Goal: Task Accomplishment & Management: Use online tool/utility

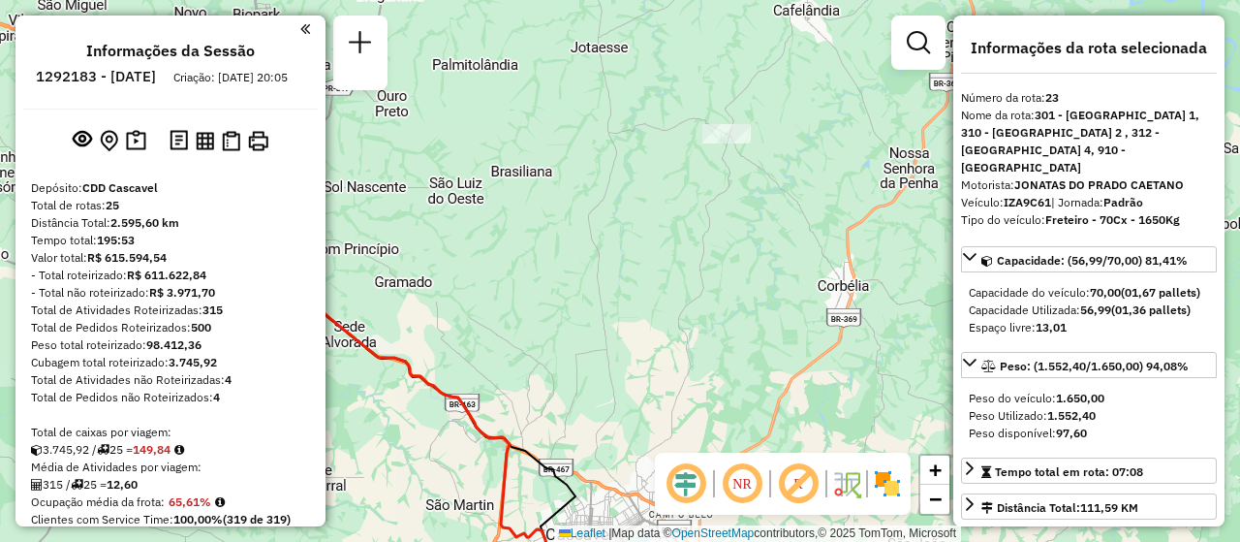
select select "**********"
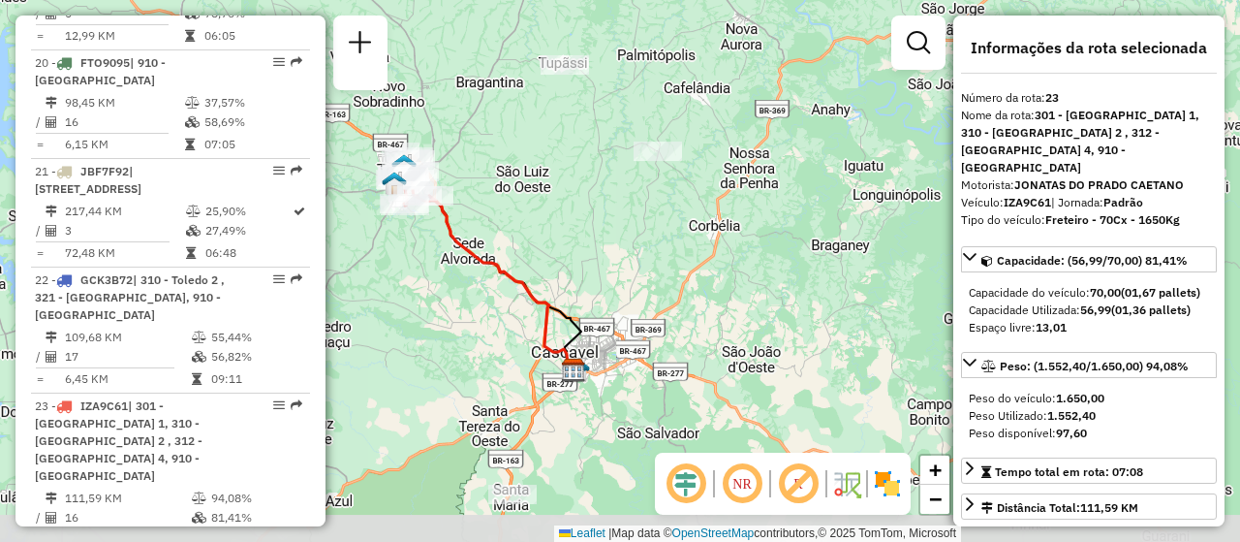
drag, startPoint x: 576, startPoint y: 373, endPoint x: 636, endPoint y: 255, distance: 132.6
click at [635, 259] on div "Janela de atendimento Grade de atendimento Capacidade Transportadoras Veículos …" at bounding box center [620, 271] width 1240 height 542
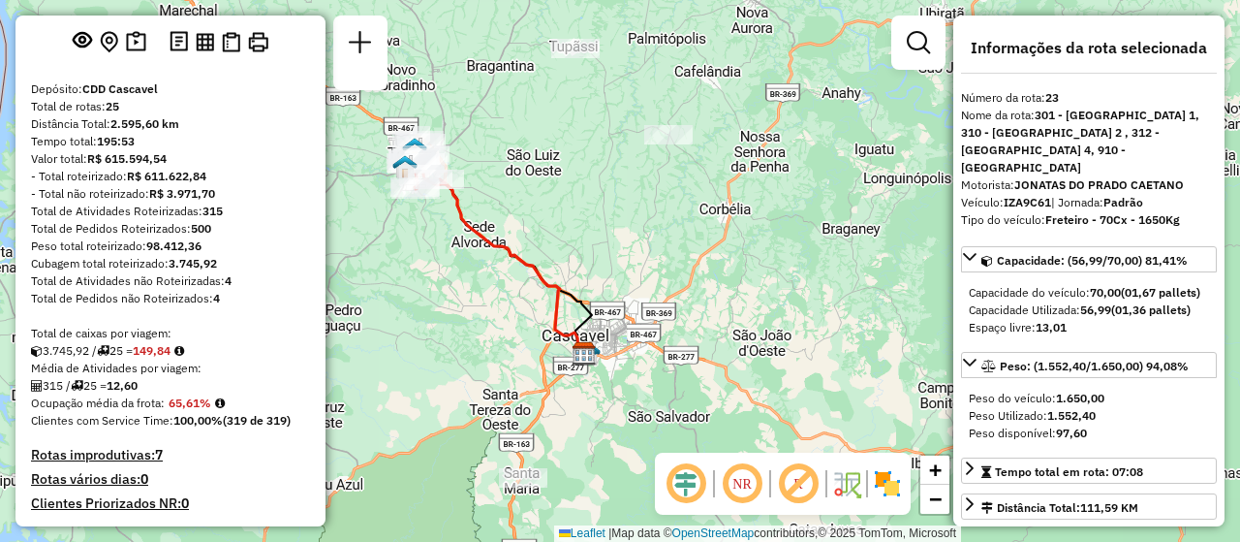
scroll to position [390, 0]
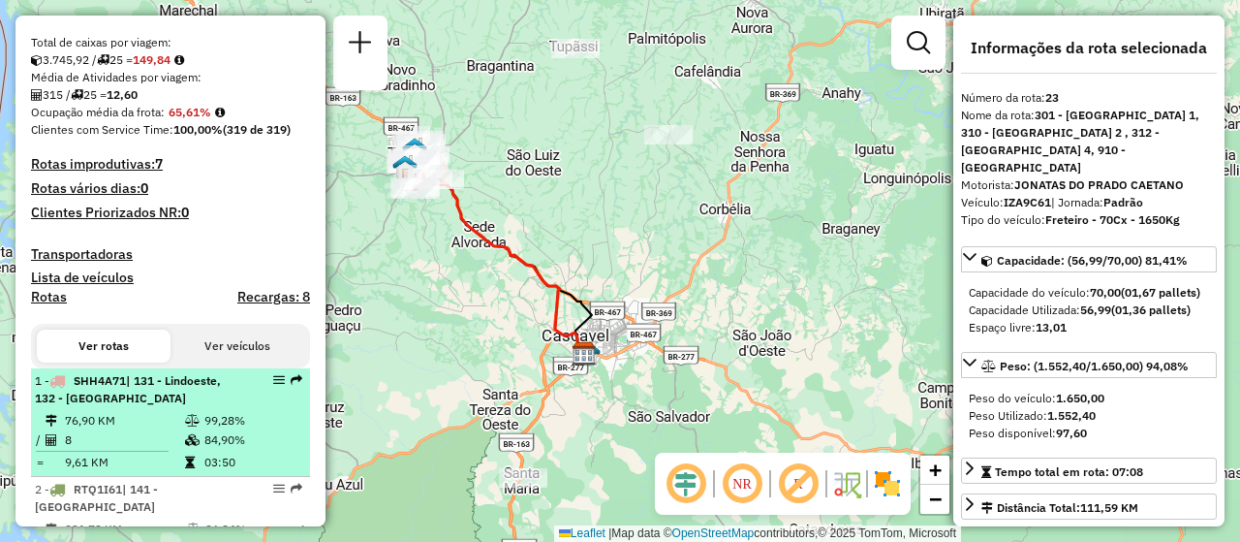
click at [130, 430] on td "76,90 KM" at bounding box center [124, 420] width 120 height 19
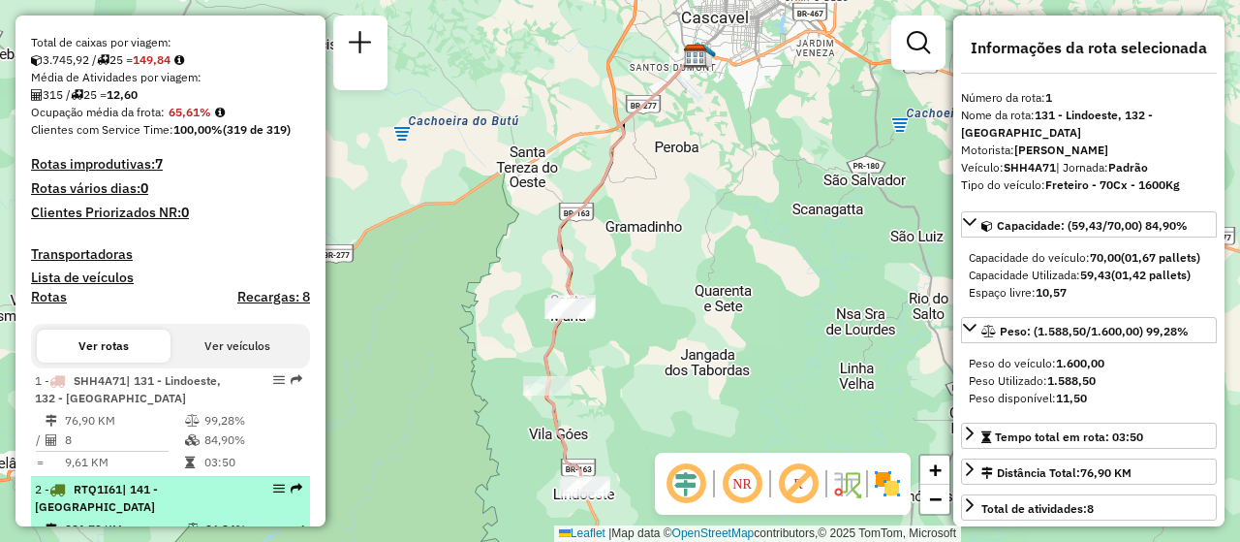
scroll to position [486, 0]
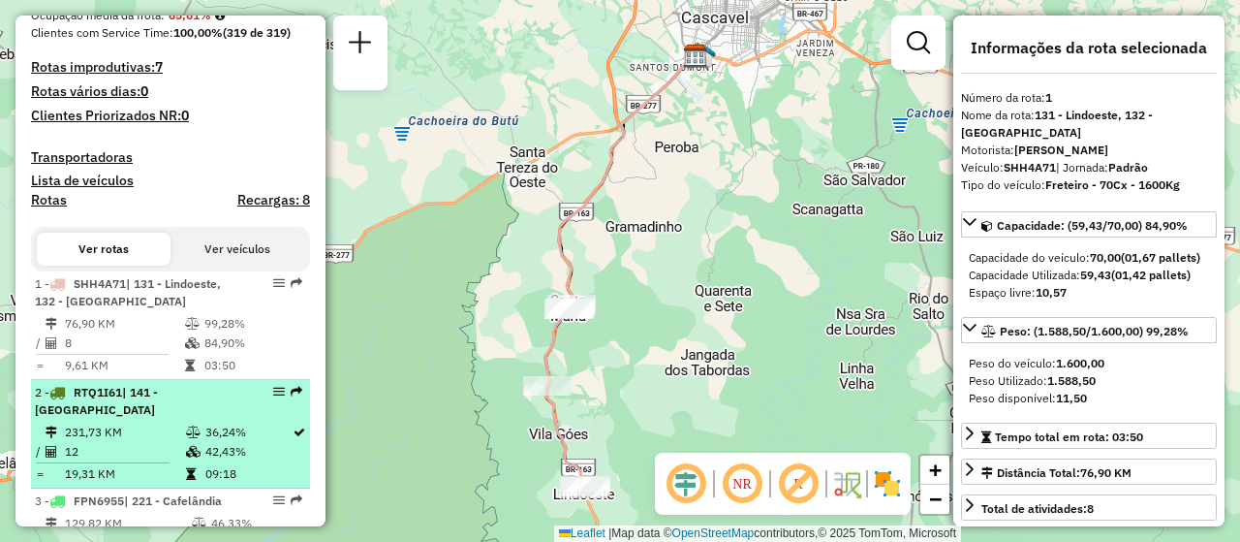
click at [136, 407] on span "| 141 - [GEOGRAPHIC_DATA]" at bounding box center [96, 401] width 123 height 32
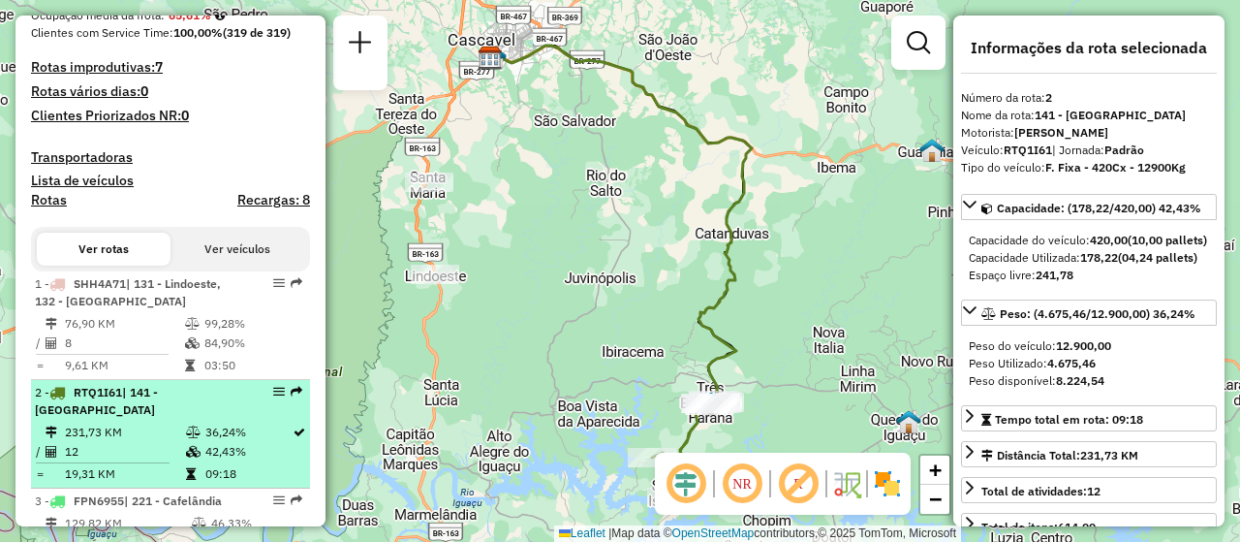
scroll to position [680, 0]
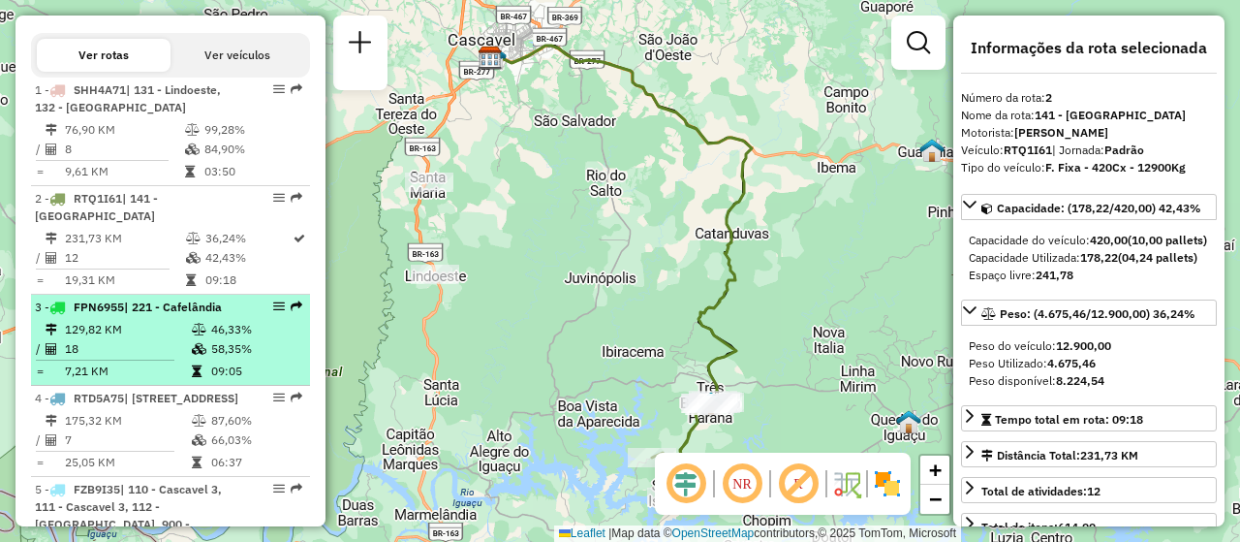
click at [171, 339] on td "129,82 KM" at bounding box center [127, 329] width 127 height 19
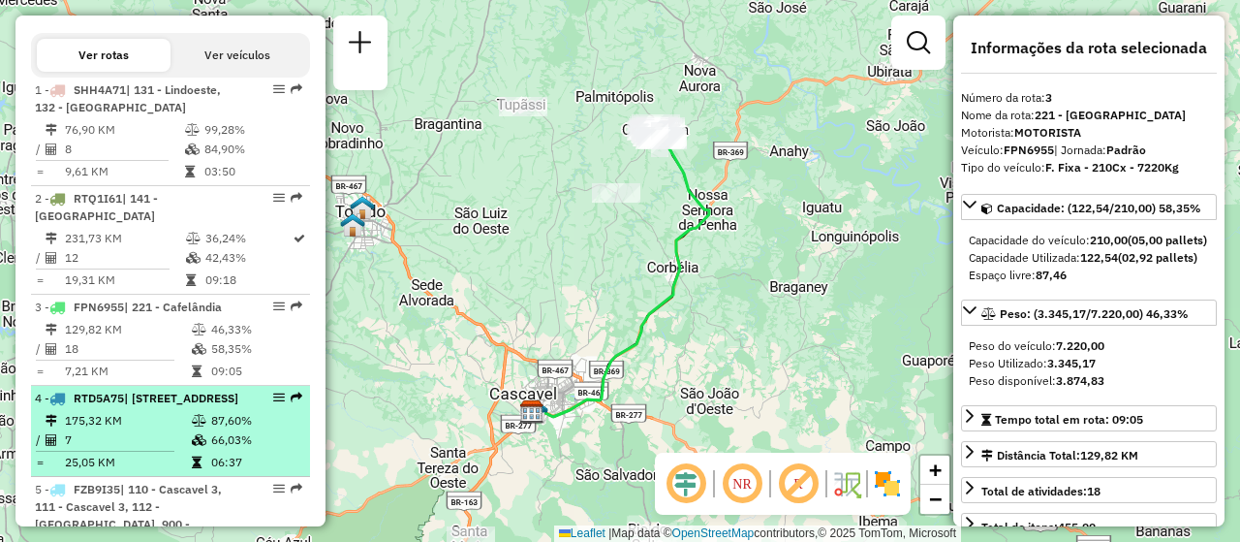
click at [137, 407] on div "4 - RTD5A75 | 130 - [STREET_ADDRESS]" at bounding box center [137, 398] width 205 height 17
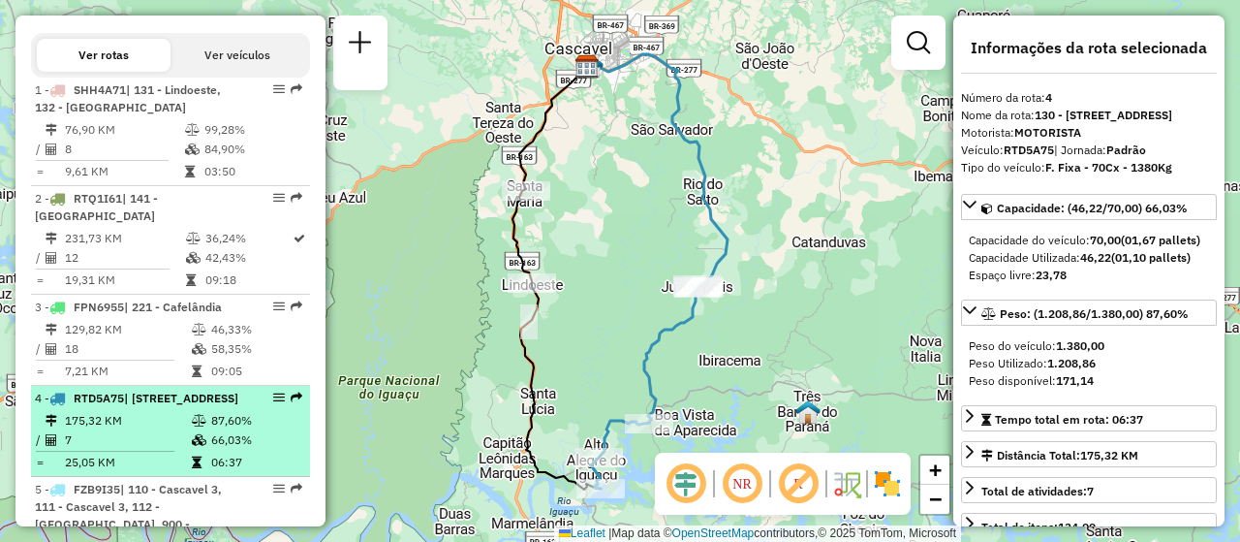
scroll to position [777, 0]
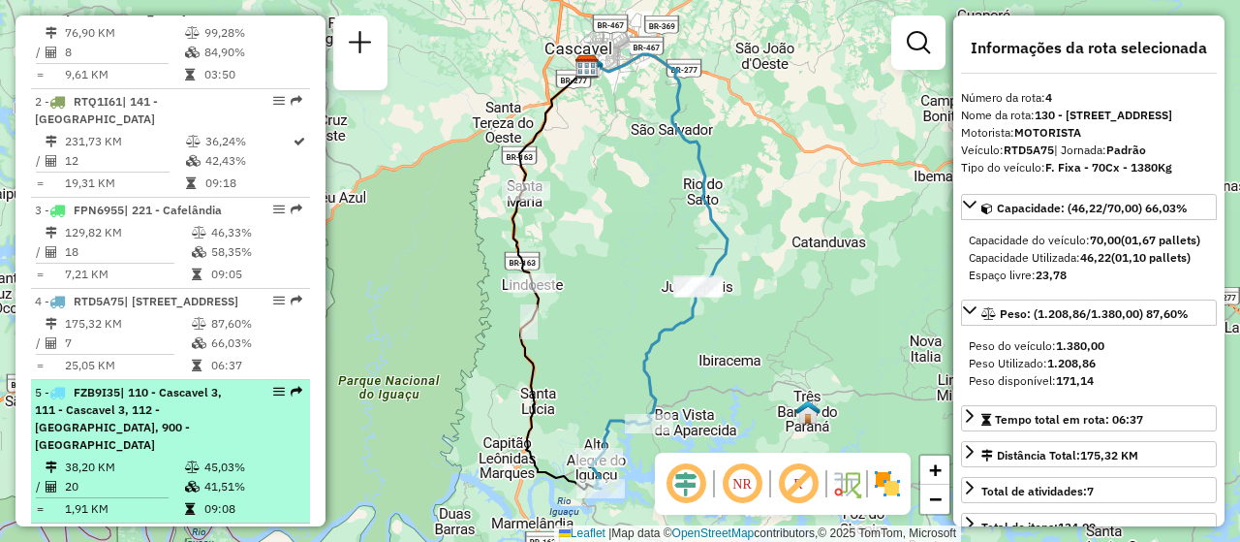
click at [110, 399] on span "FZB9I35" at bounding box center [97, 392] width 47 height 15
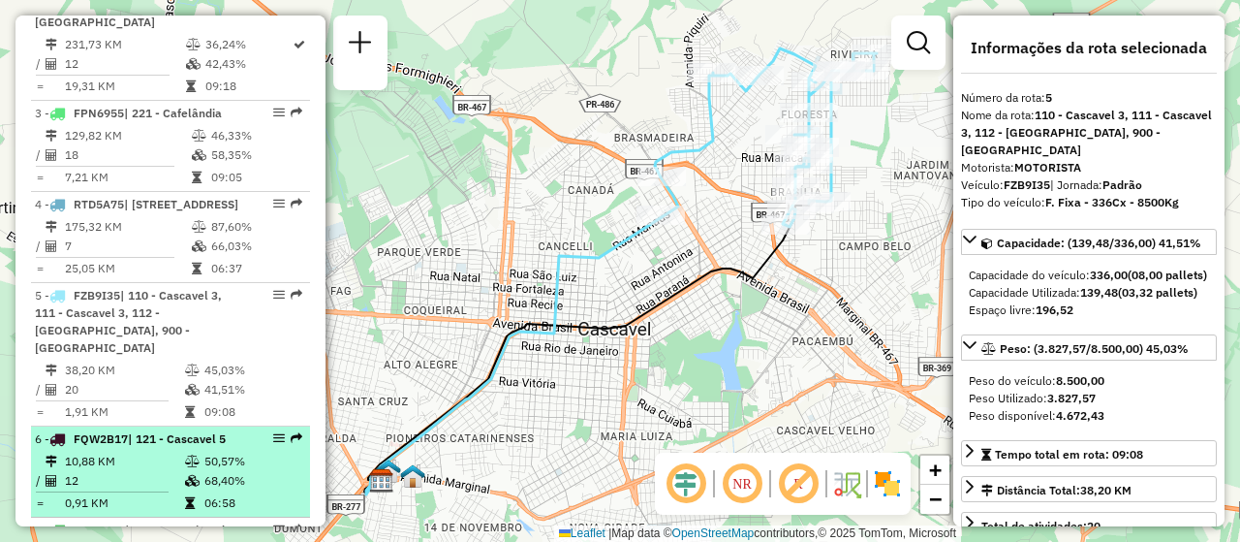
scroll to position [971, 0]
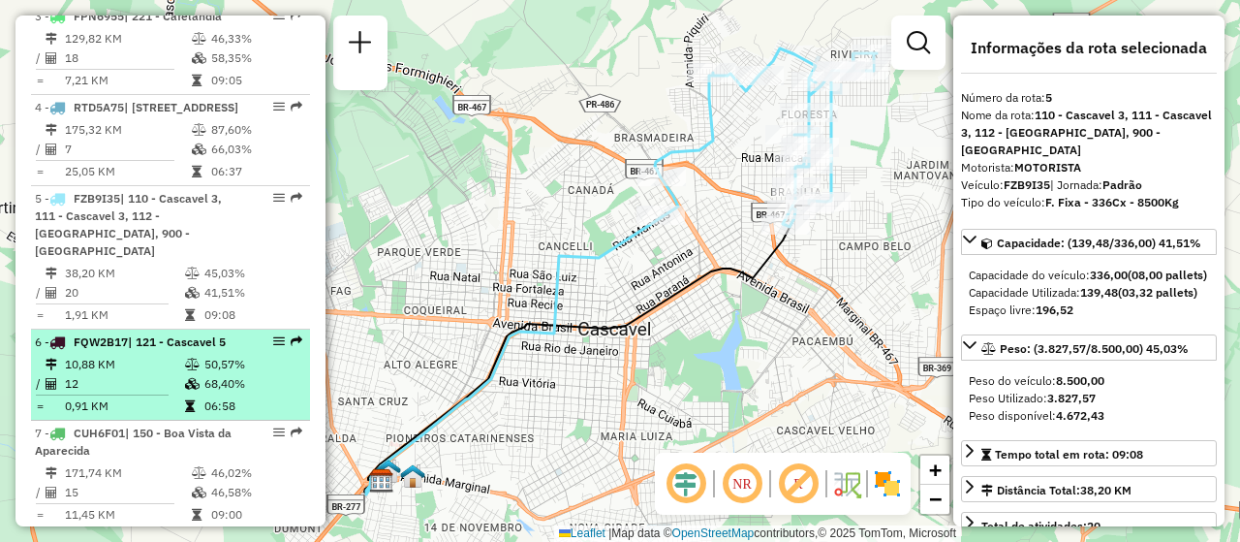
click at [133, 374] on td "10,88 KM" at bounding box center [124, 364] width 120 height 19
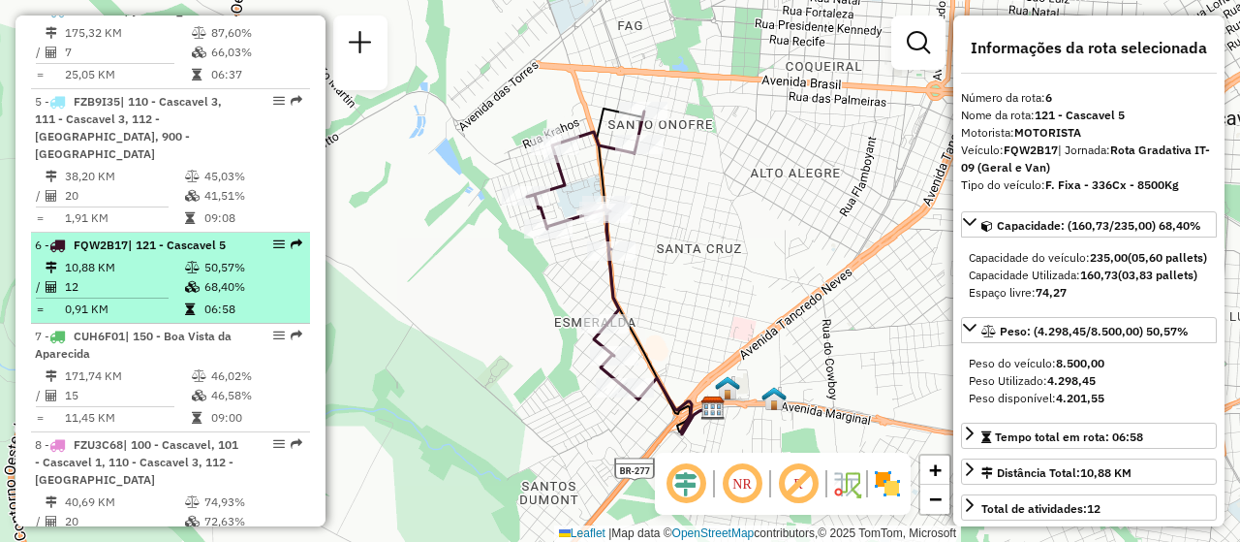
scroll to position [1165, 0]
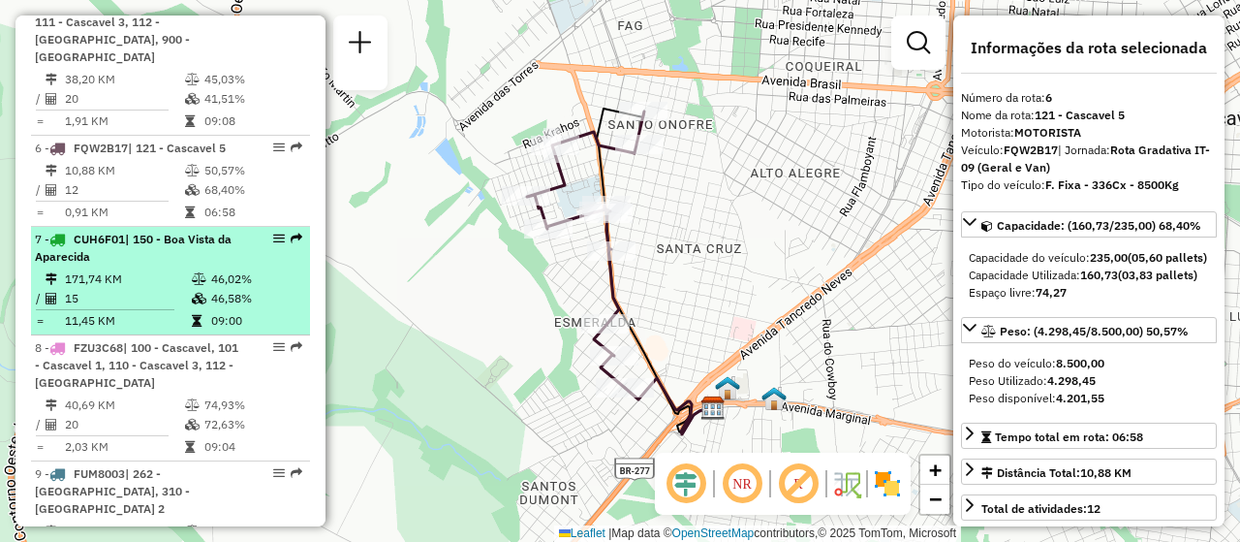
click at [137, 289] on td "171,74 KM" at bounding box center [127, 278] width 127 height 19
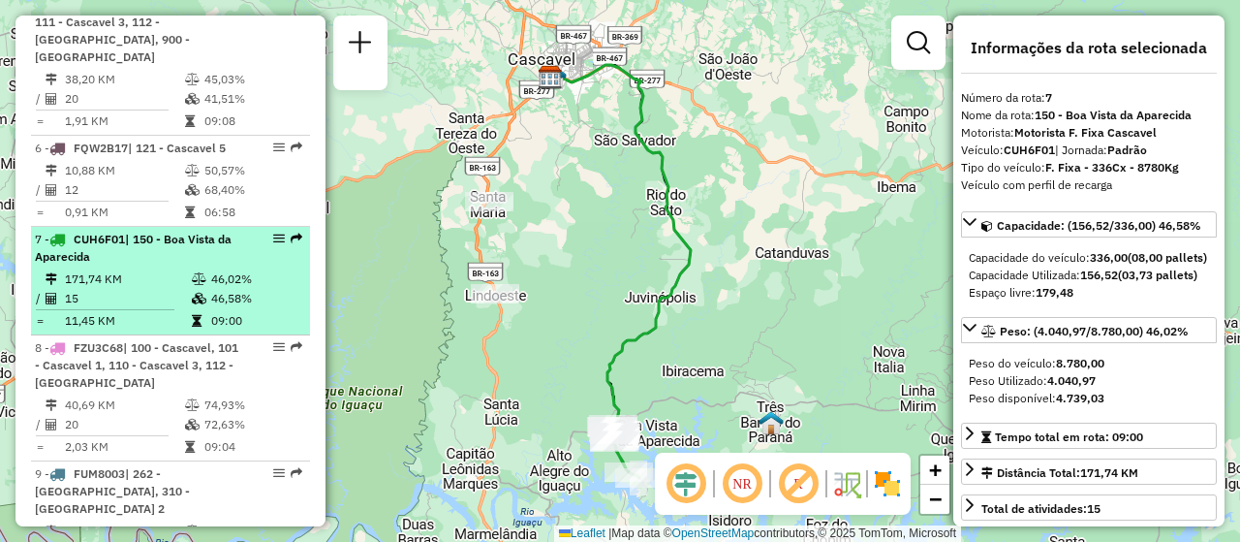
scroll to position [1262, 0]
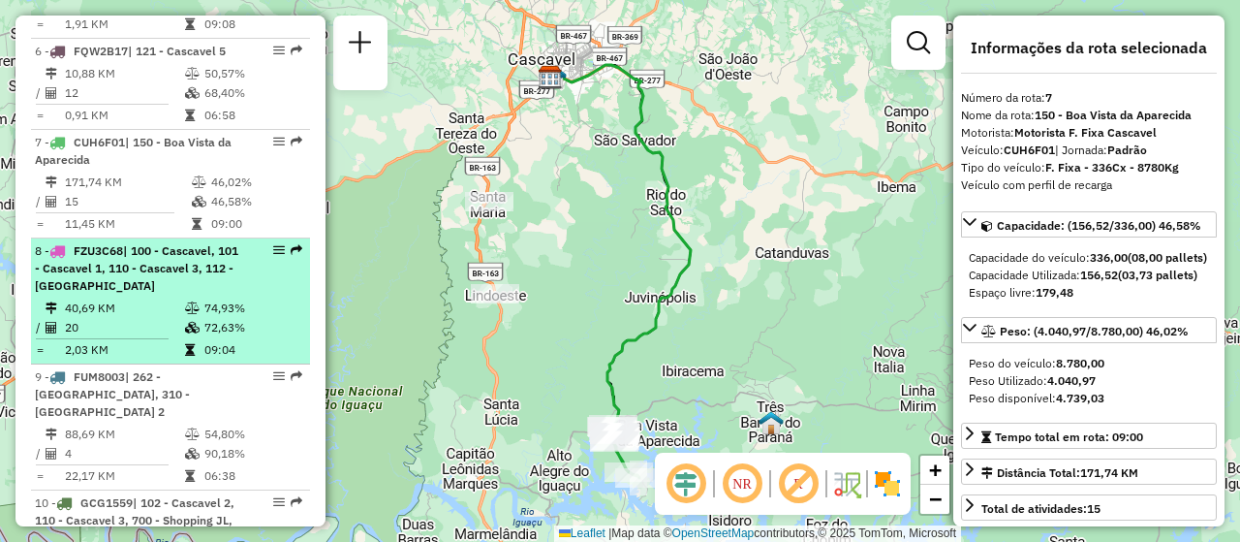
click at [123, 329] on li "8 - FZU3C68 | 100 - Cascavel, 101 - Cascavel 1, 110 - Cascavel 3, 112 - Rivieir…" at bounding box center [170, 301] width 279 height 126
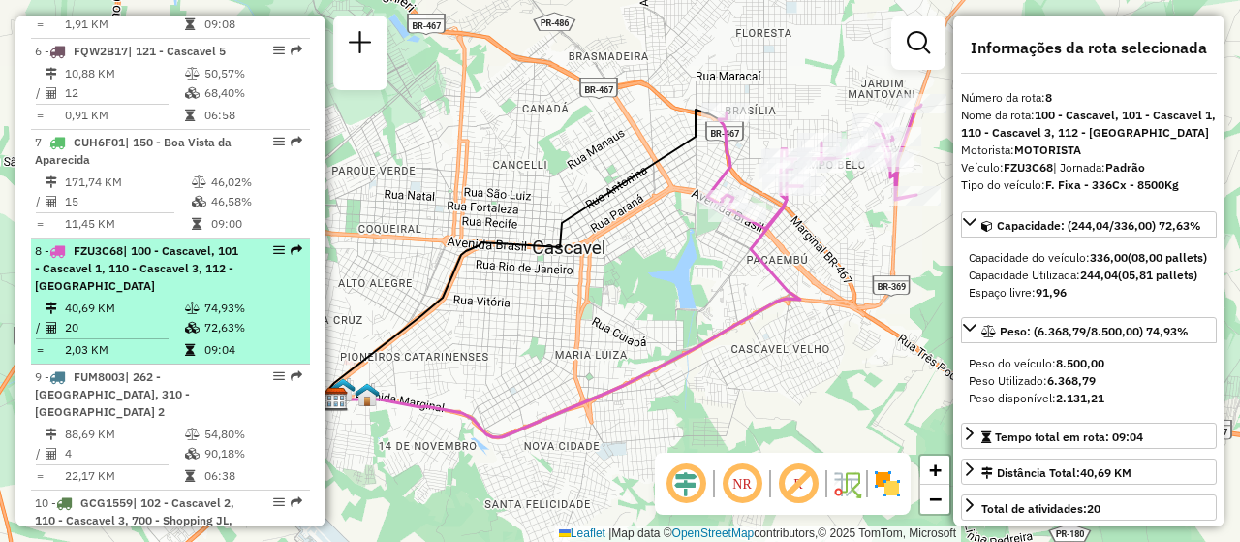
scroll to position [1359, 0]
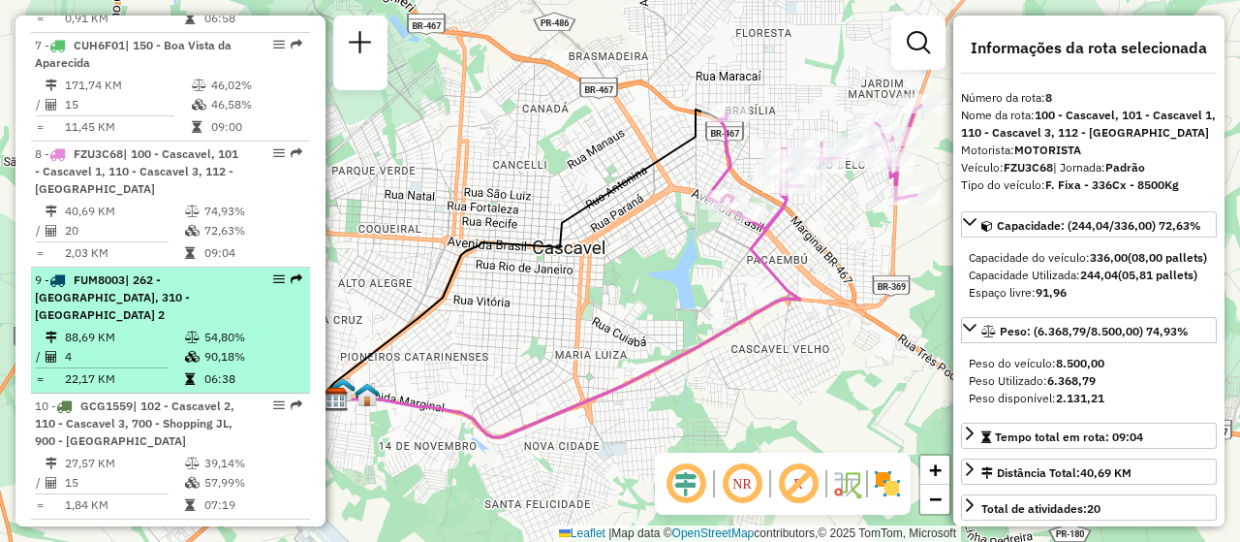
click at [119, 347] on td "88,69 KM" at bounding box center [124, 337] width 120 height 19
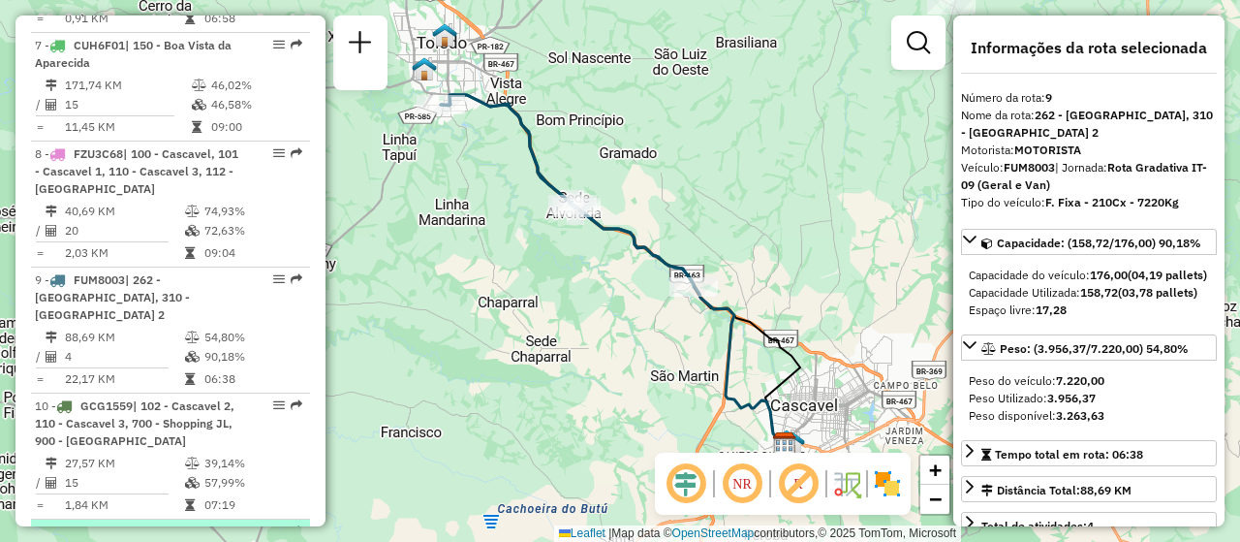
scroll to position [1552, 0]
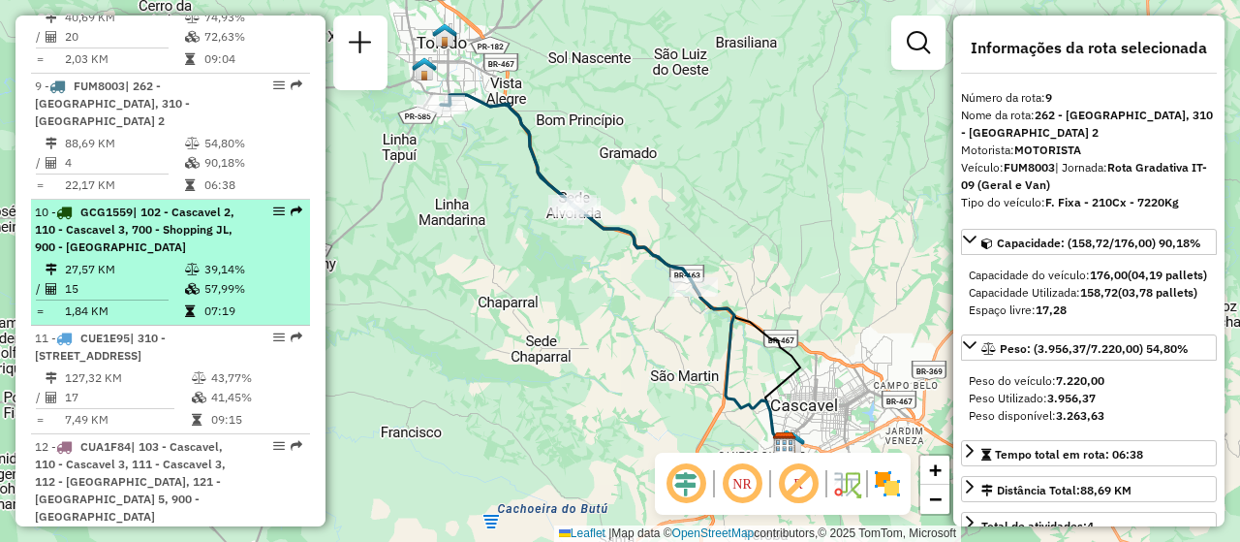
click at [128, 298] on td "15" at bounding box center [124, 288] width 120 height 19
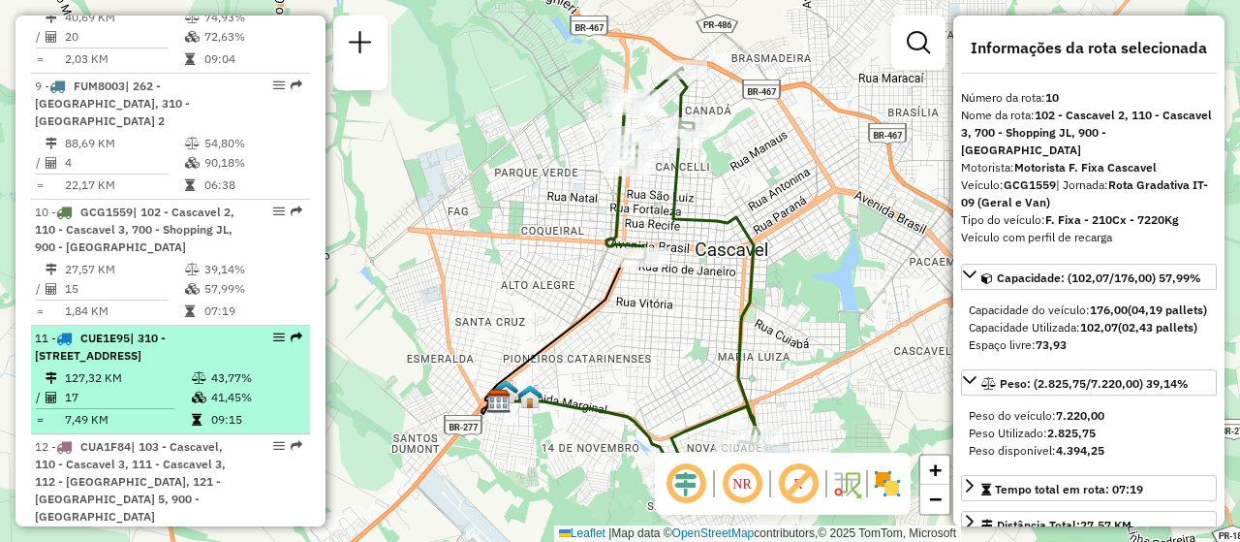
click at [123, 380] on li "11 - CUE1E95 | 310 - [GEOGRAPHIC_DATA] 2 , 322 - [GEOGRAPHIC_DATA] 127,32 KM 43…" at bounding box center [170, 380] width 279 height 109
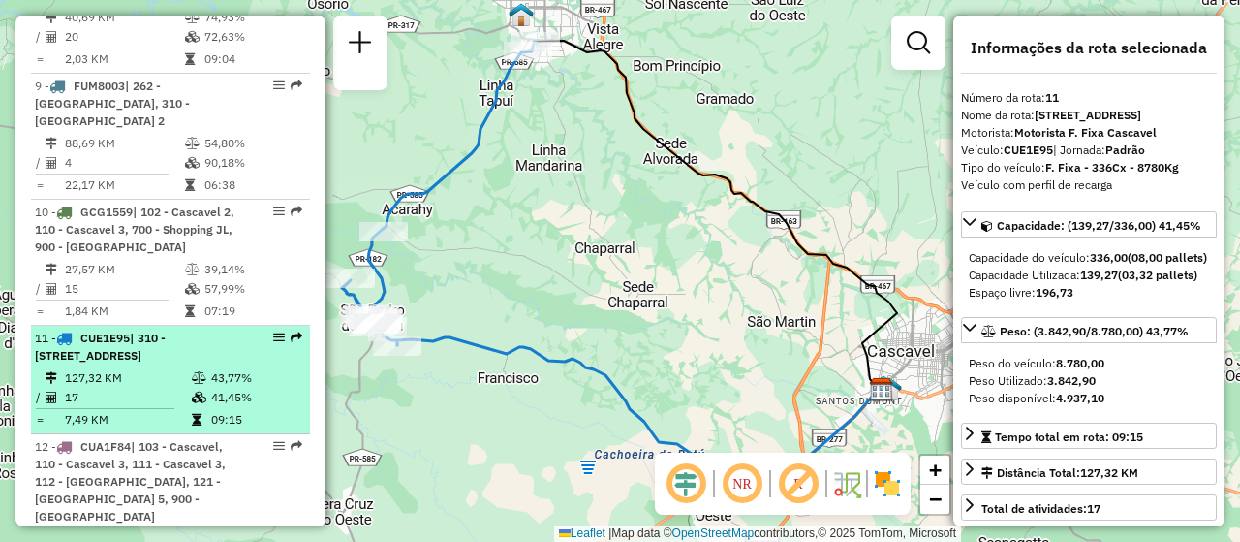
scroll to position [1649, 0]
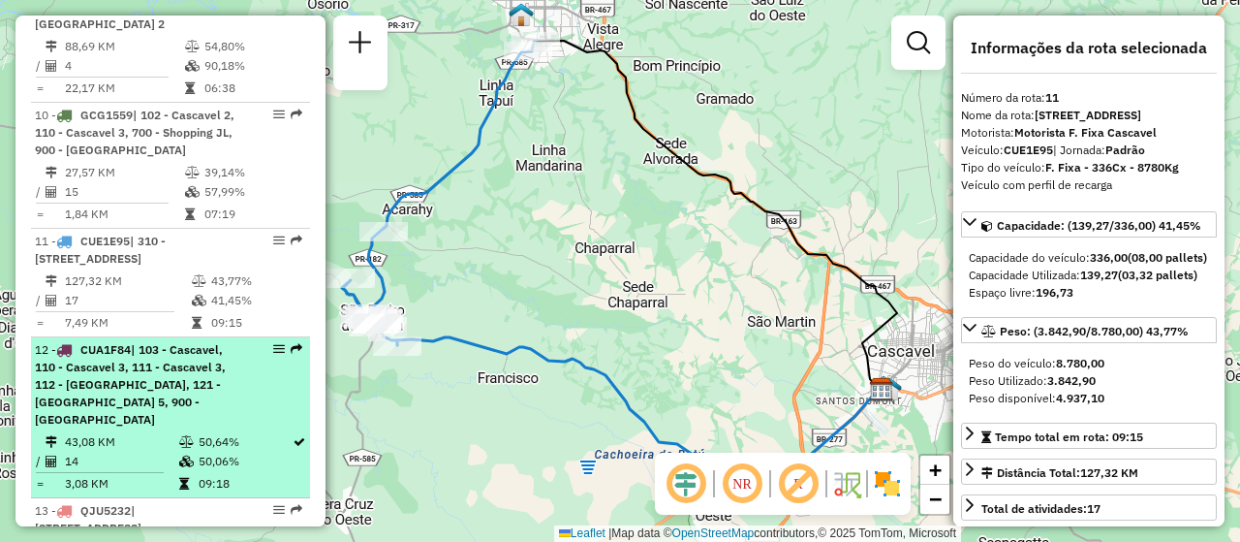
click at [103, 396] on span "| 103 - Cascavel, 110 - Cascavel 3, 111 - Cascavel 3, 112 - [GEOGRAPHIC_DATA], …" at bounding box center [130, 384] width 191 height 84
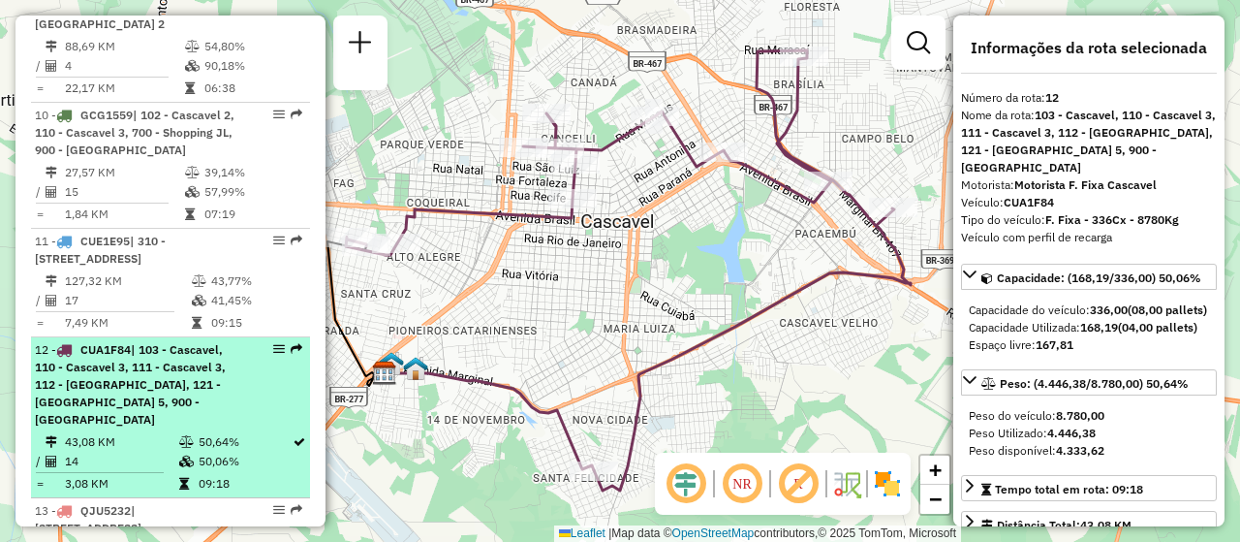
scroll to position [1746, 0]
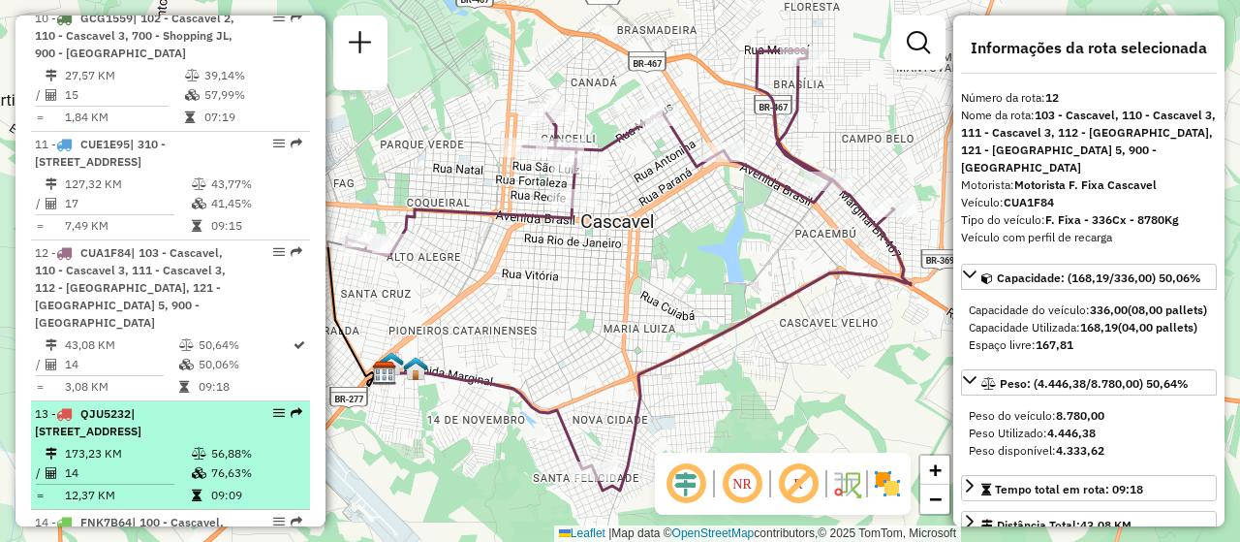
click at [120, 422] on span "| [STREET_ADDRESS]" at bounding box center [88, 422] width 107 height 32
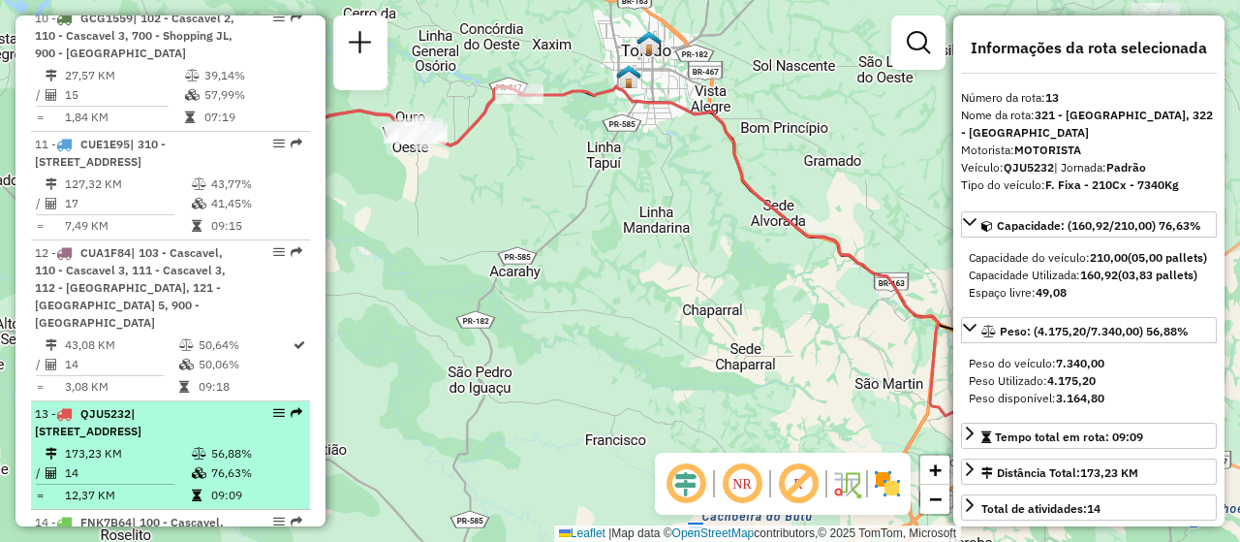
scroll to position [1843, 0]
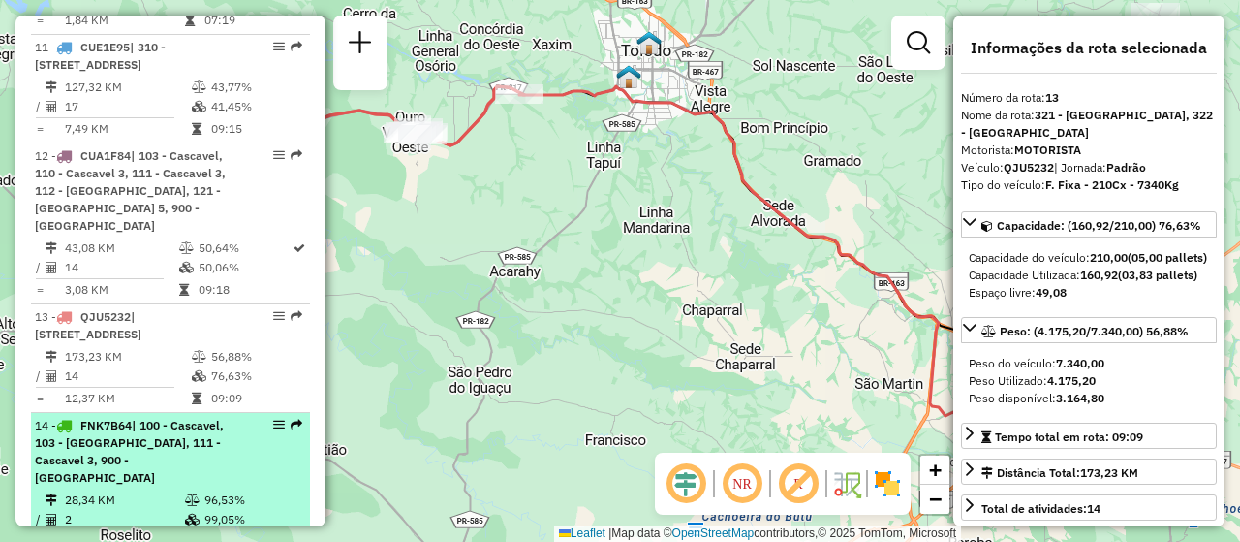
click at [116, 445] on span "| 100 - Cascavel, 103 - [GEOGRAPHIC_DATA], 111 - Cascavel 3, 900 - [GEOGRAPHIC_…" at bounding box center [129, 451] width 189 height 67
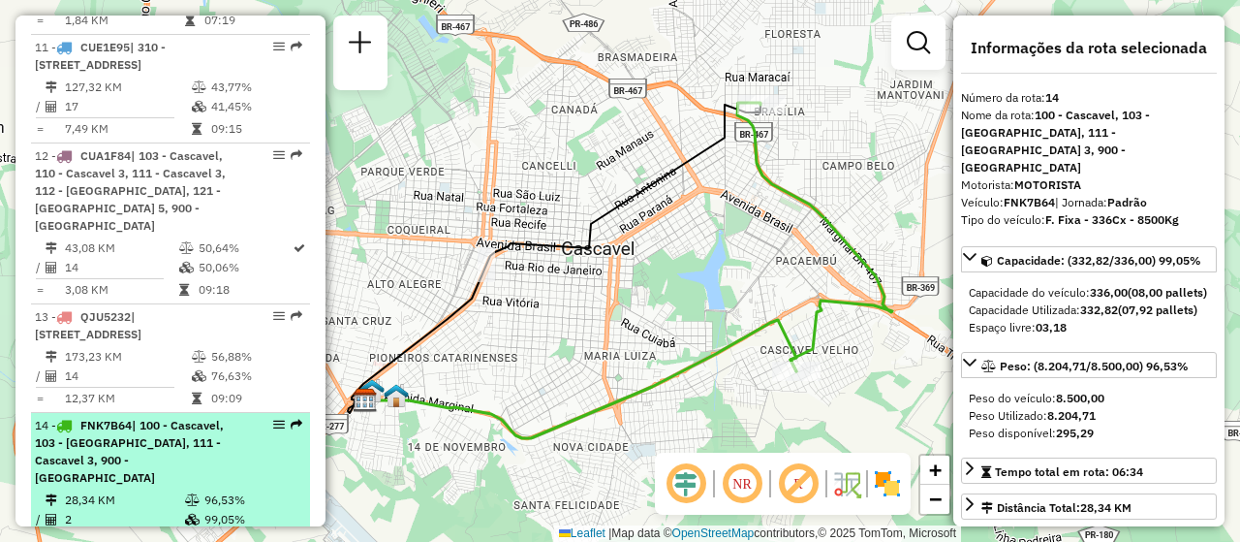
scroll to position [1940, 0]
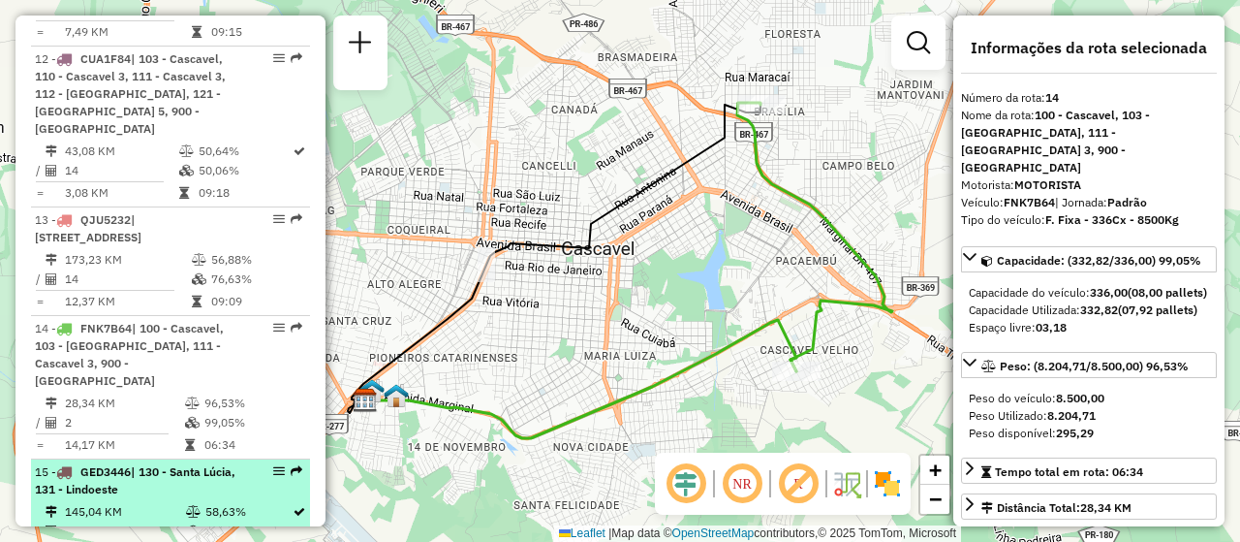
click at [111, 464] on span "GED3446" at bounding box center [105, 471] width 50 height 15
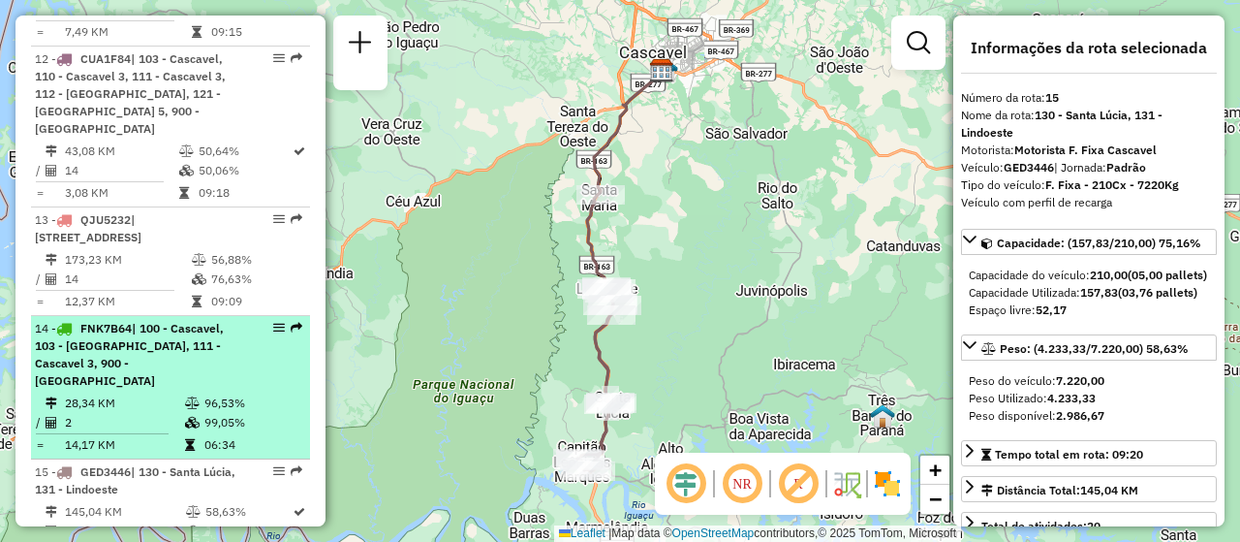
scroll to position [2037, 0]
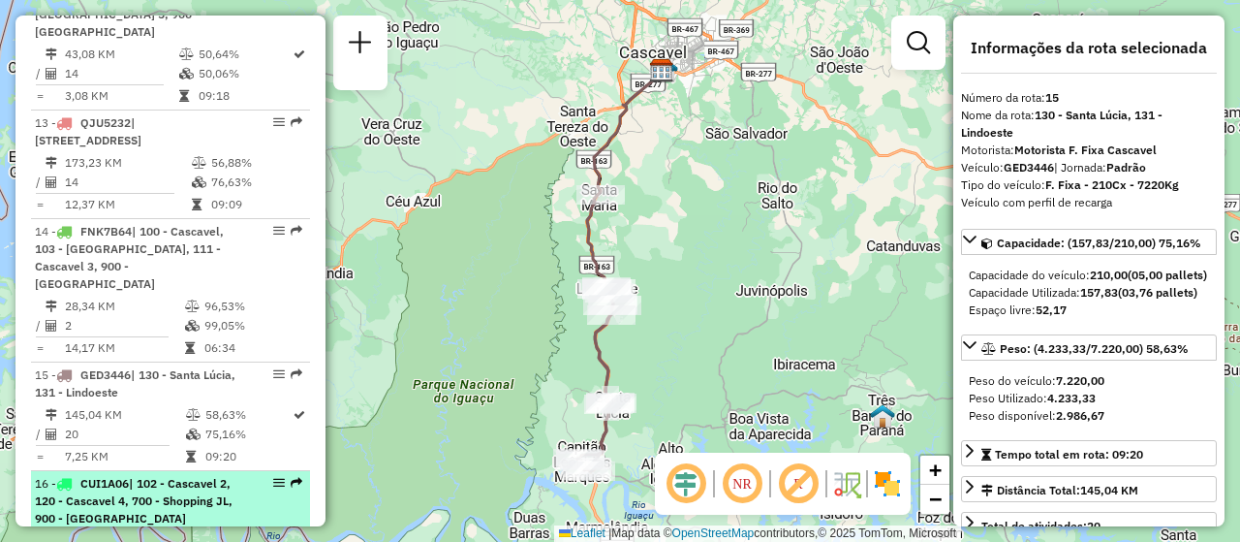
click at [134, 476] on span "| 102 - Cascavel 2, 120 - Cascavel 4, 700 - Shopping JL, 900 - [GEOGRAPHIC_DATA]" at bounding box center [134, 500] width 198 height 49
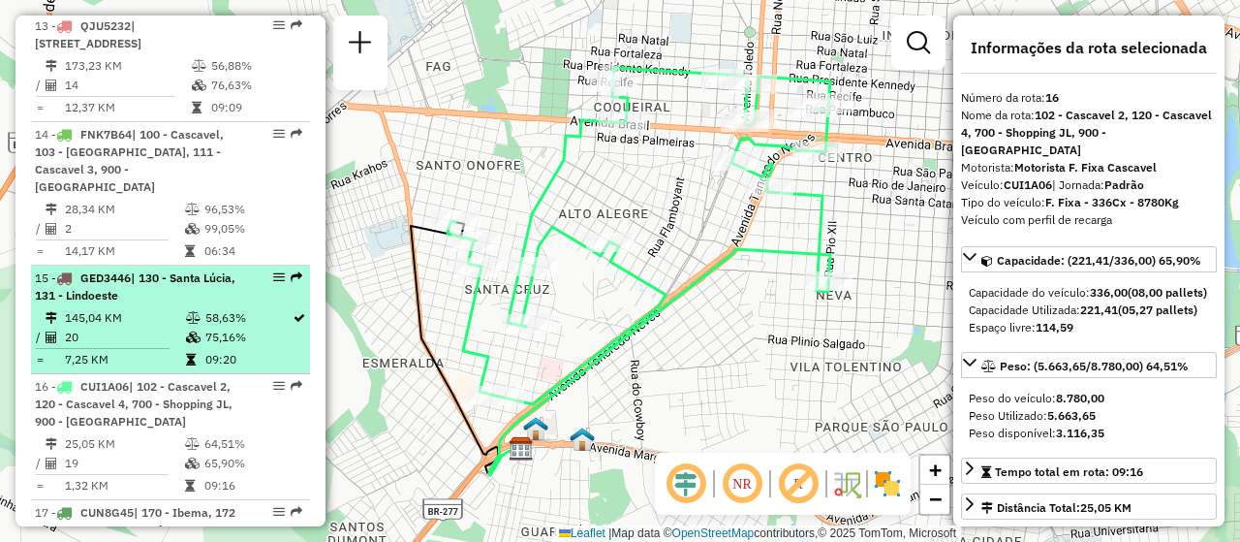
scroll to position [2231, 0]
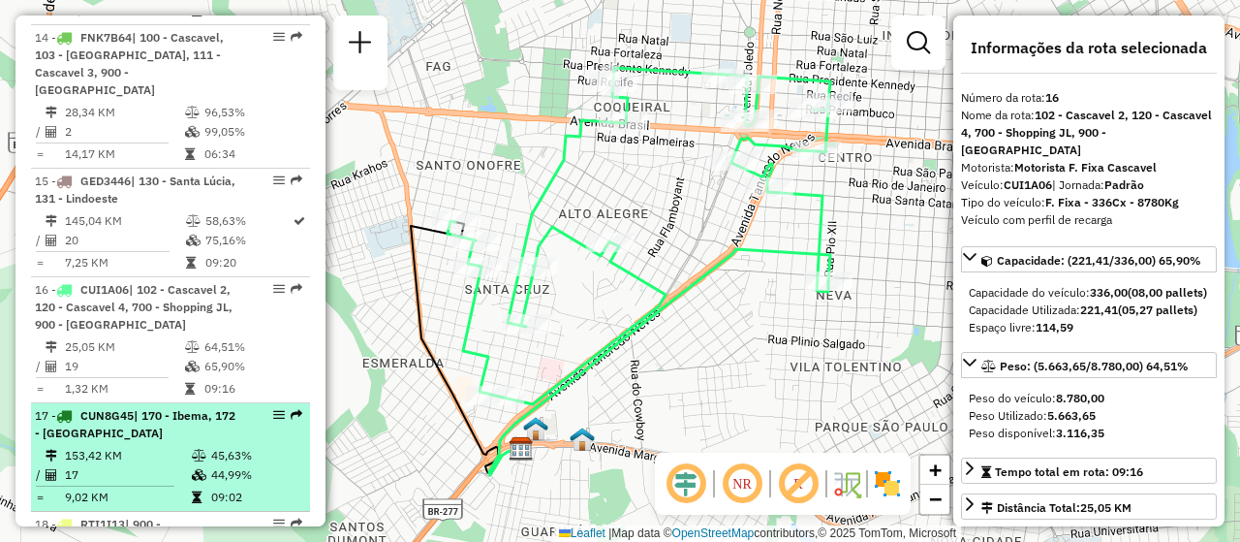
click at [124, 446] on td "153,42 KM" at bounding box center [127, 455] width 127 height 19
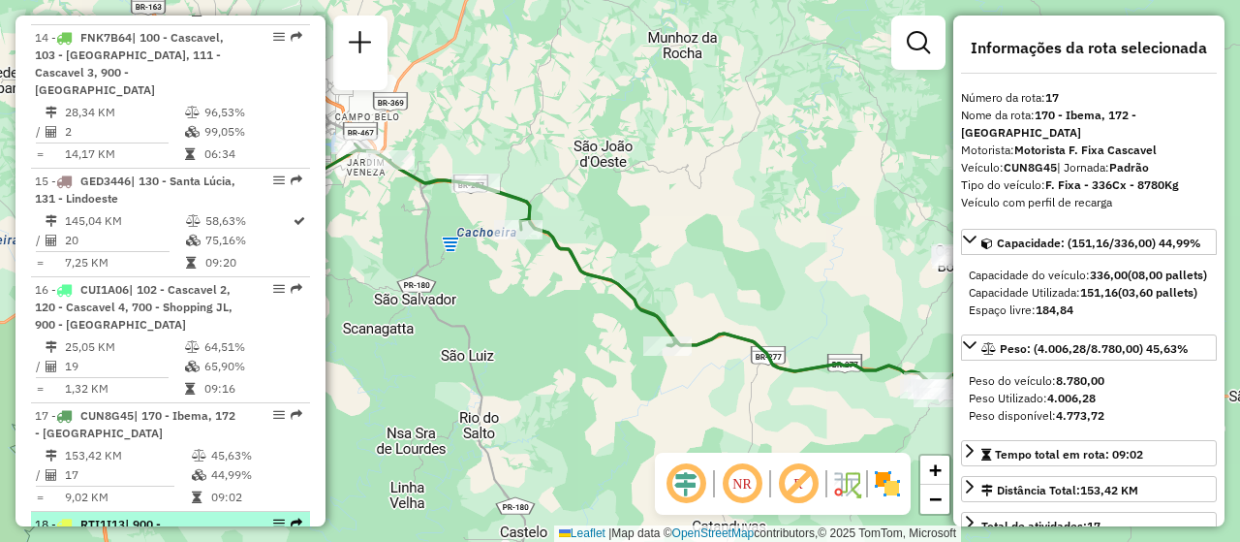
scroll to position [2328, 0]
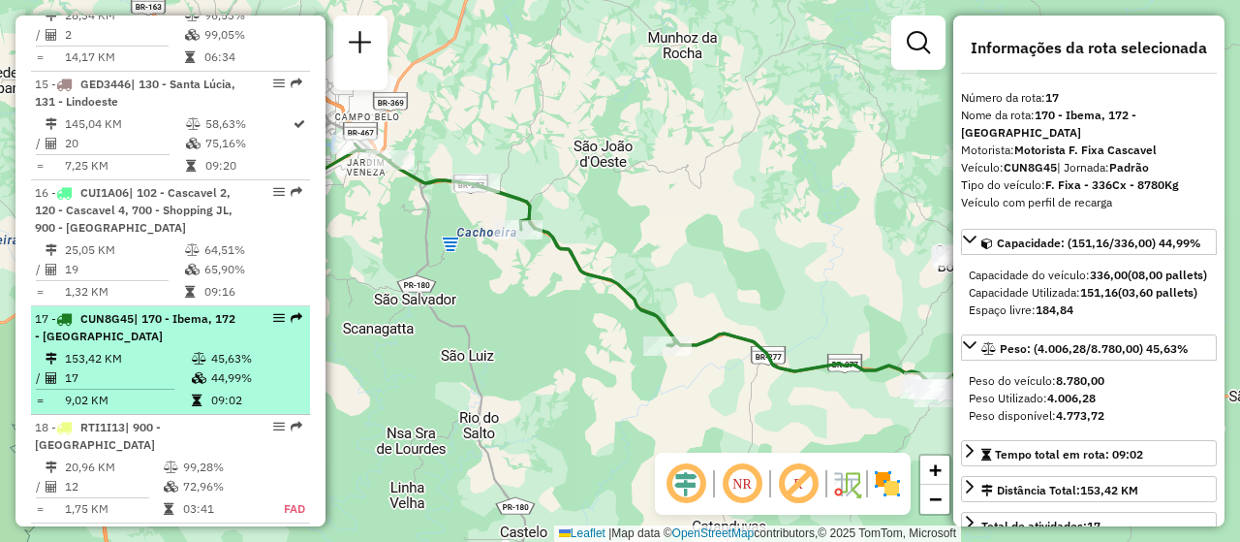
click at [122, 391] on td "9,02 KM" at bounding box center [127, 400] width 127 height 19
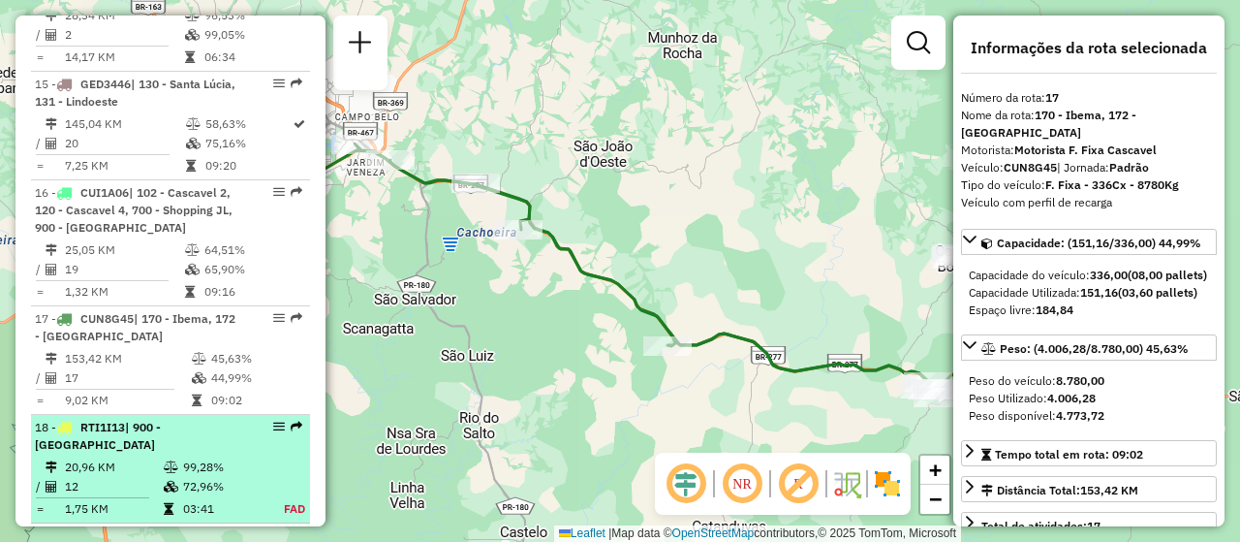
click at [151, 423] on div "18 - RTI1I13 | 900 - [GEOGRAPHIC_DATA]" at bounding box center [137, 436] width 205 height 35
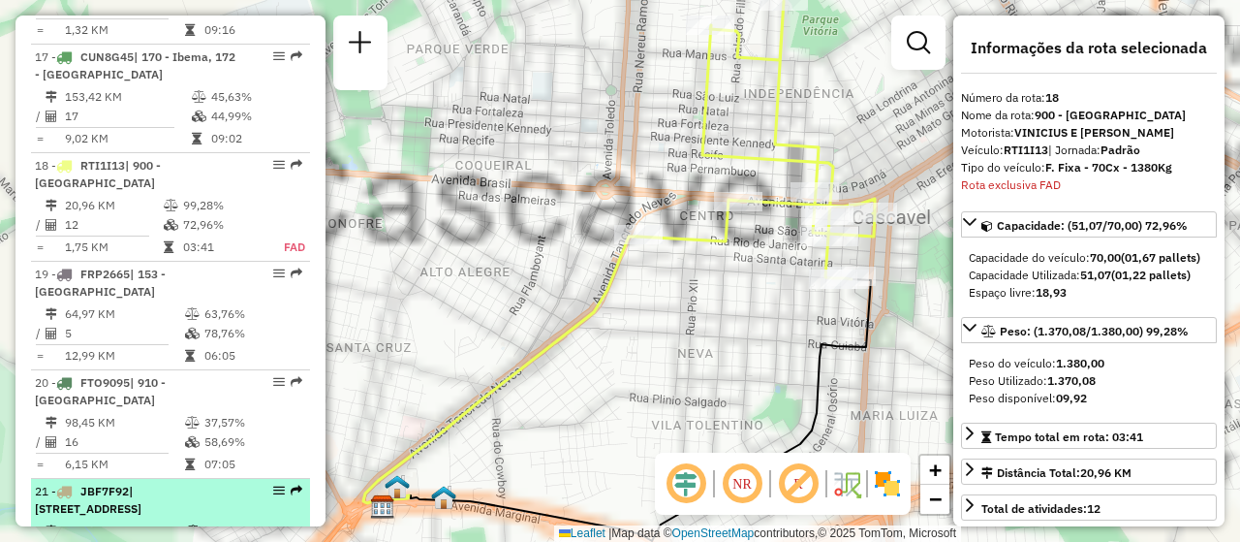
scroll to position [2704, 0]
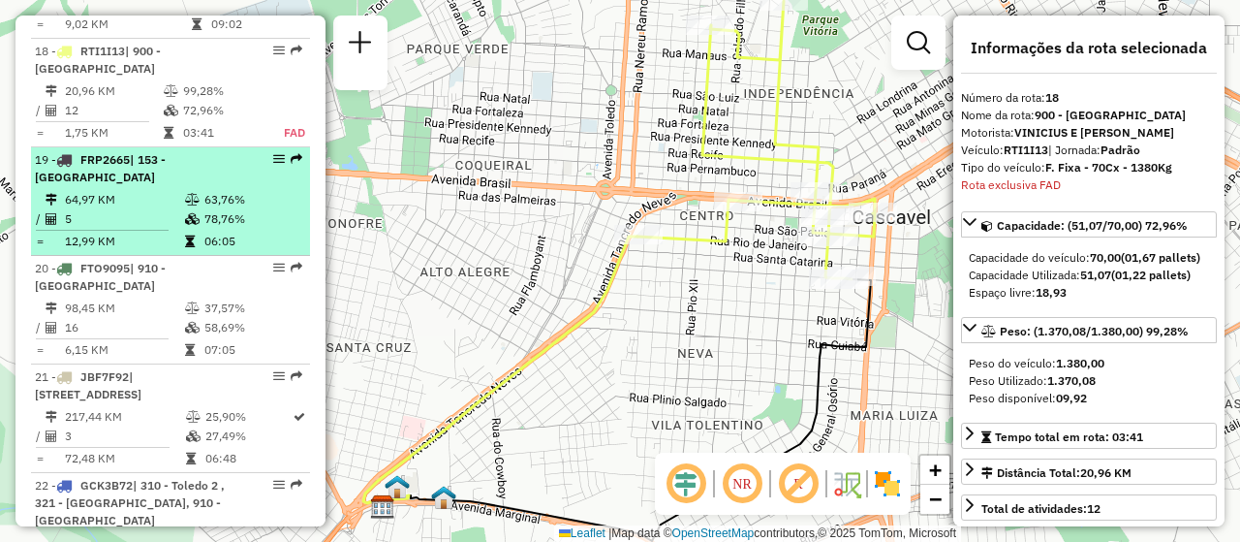
click at [128, 209] on td "5" at bounding box center [124, 218] width 120 height 19
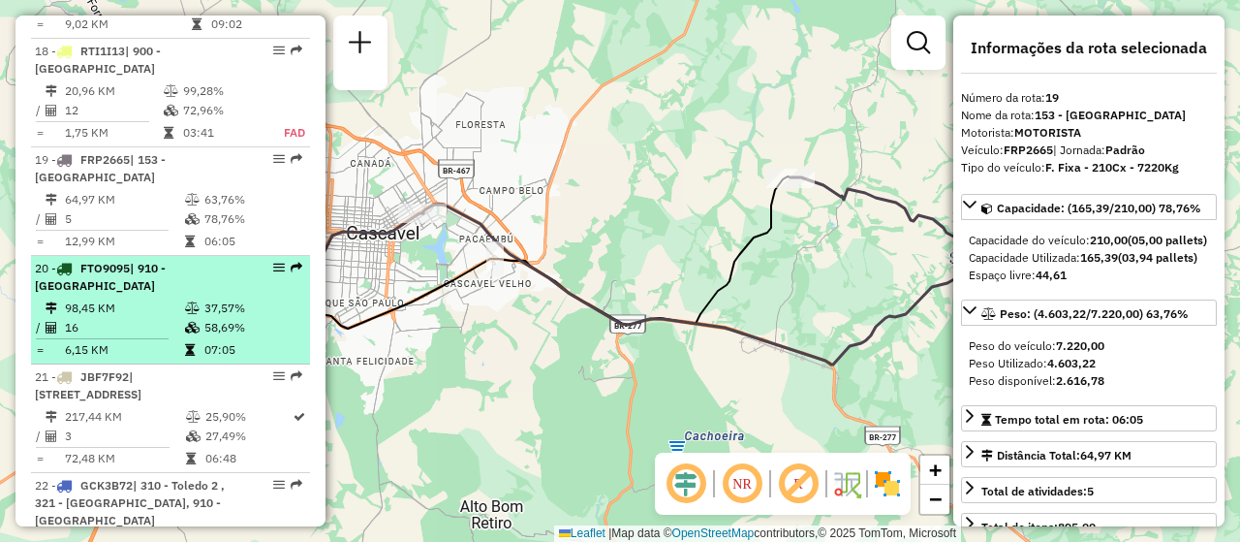
click at [107, 272] on li "20 - FTO9095 | 910 - [GEOGRAPHIC_DATA] 98,45 KM 37,57% / 16 58,69% = 6,15 KM 07…" at bounding box center [170, 310] width 279 height 109
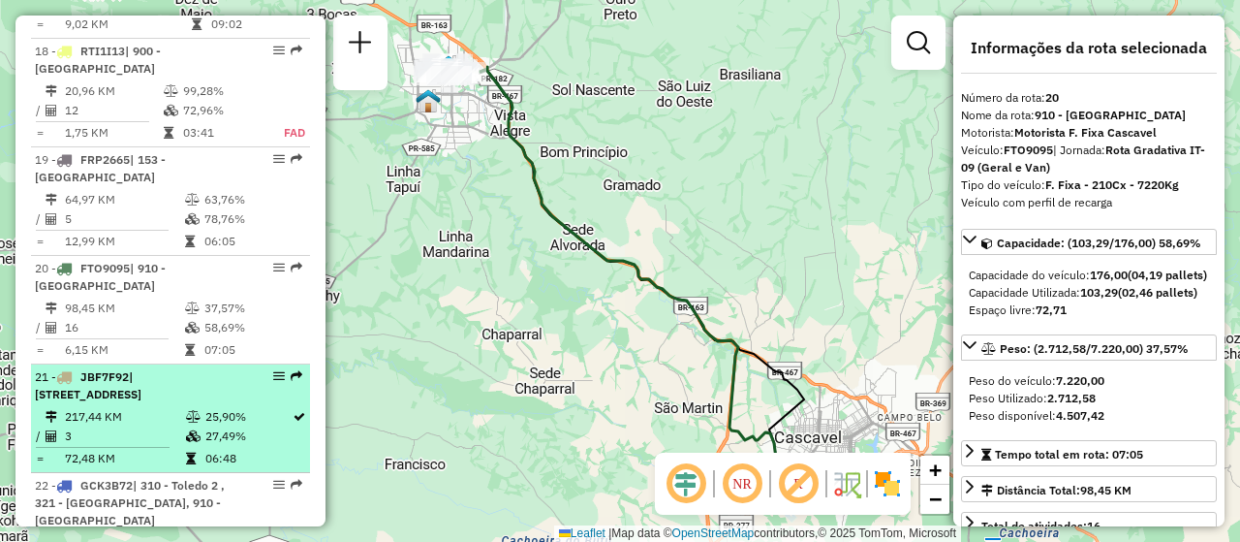
click at [130, 371] on span "| [STREET_ADDRESS]" at bounding box center [88, 385] width 107 height 32
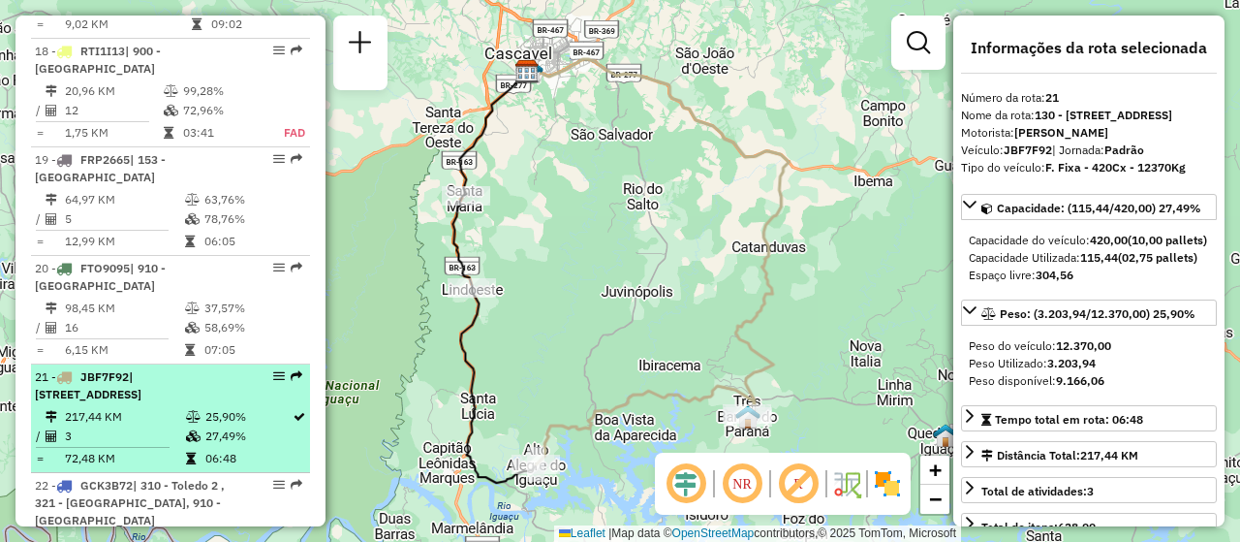
scroll to position [2801, 0]
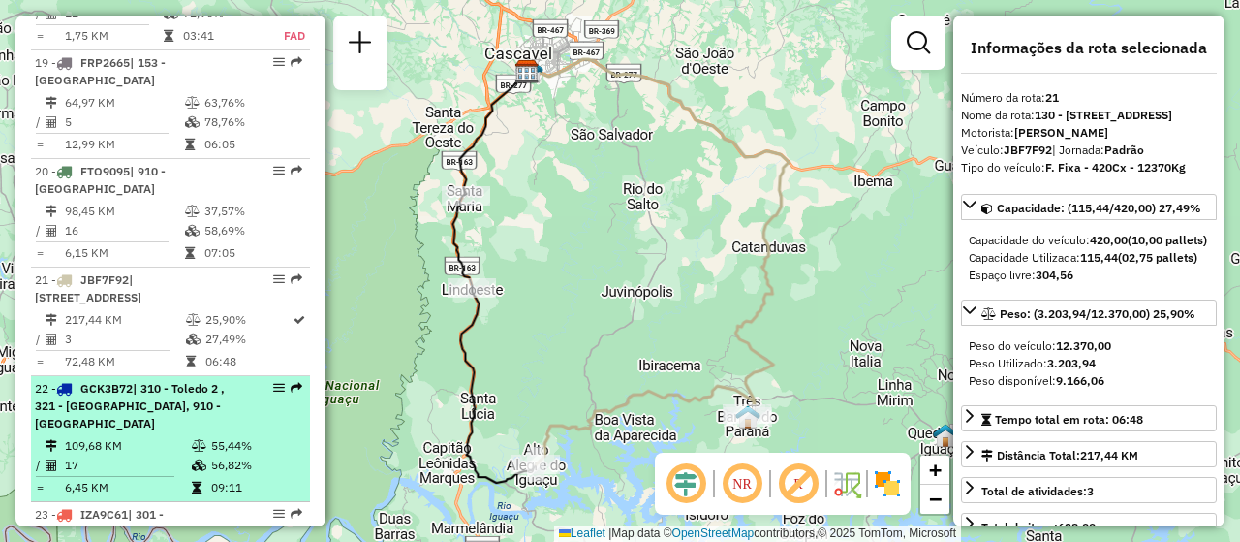
click at [149, 394] on div "22 - GCK3B72 | 310 - [GEOGRAPHIC_DATA] 2 , 321 - [GEOGRAPHIC_DATA], 910 - [GEOG…" at bounding box center [137, 406] width 205 height 52
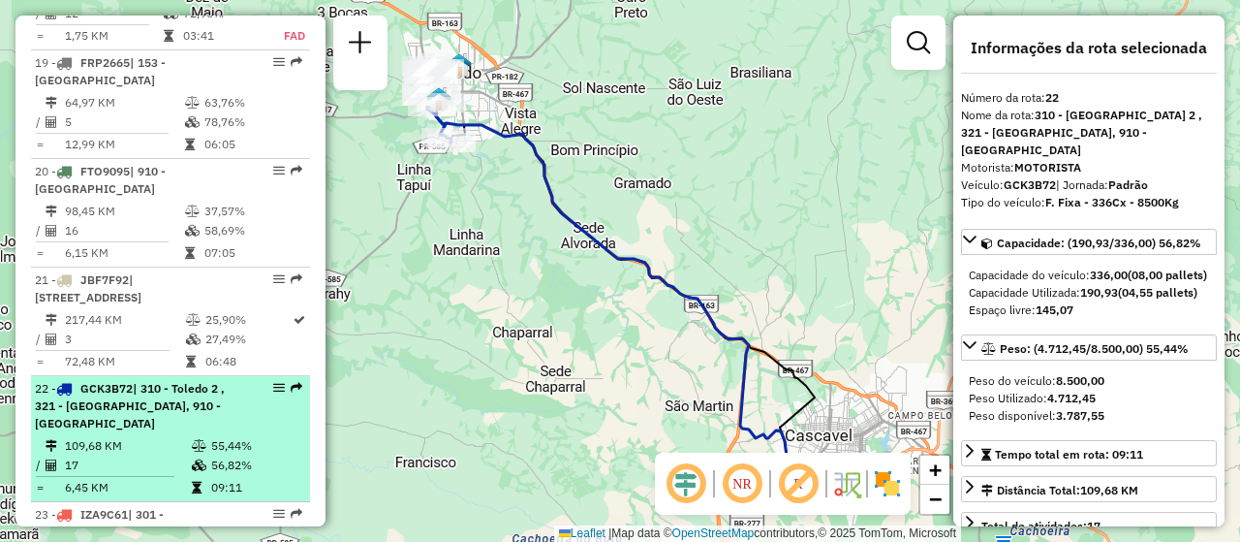
scroll to position [2897, 0]
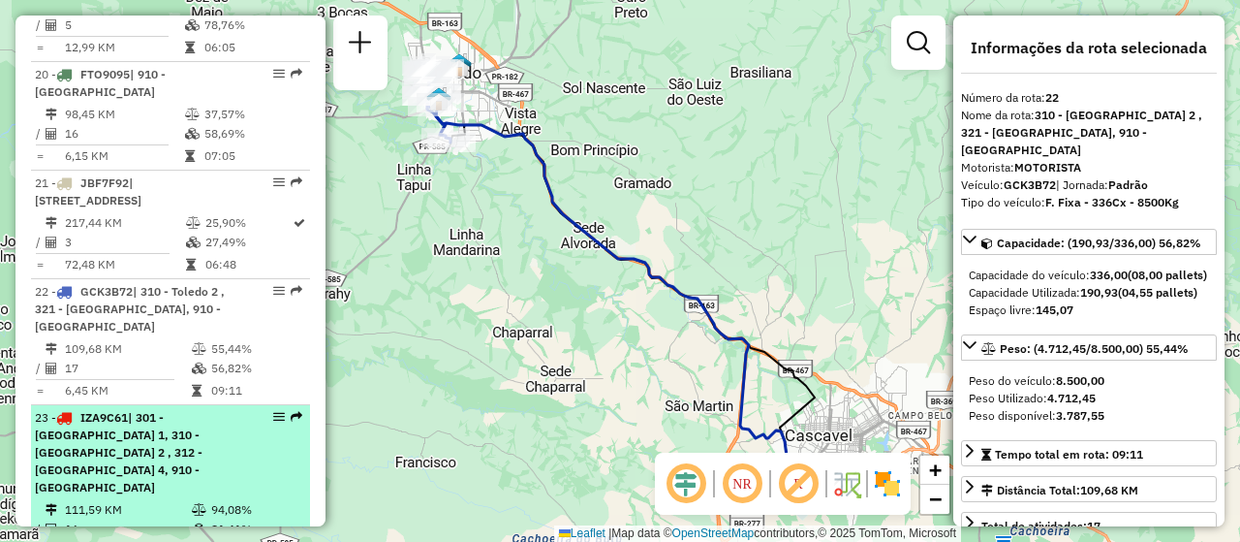
click at [134, 414] on span "| 301 - [GEOGRAPHIC_DATA] 1, 310 - [GEOGRAPHIC_DATA] 2 , 312 - [GEOGRAPHIC_DATA…" at bounding box center [119, 452] width 168 height 84
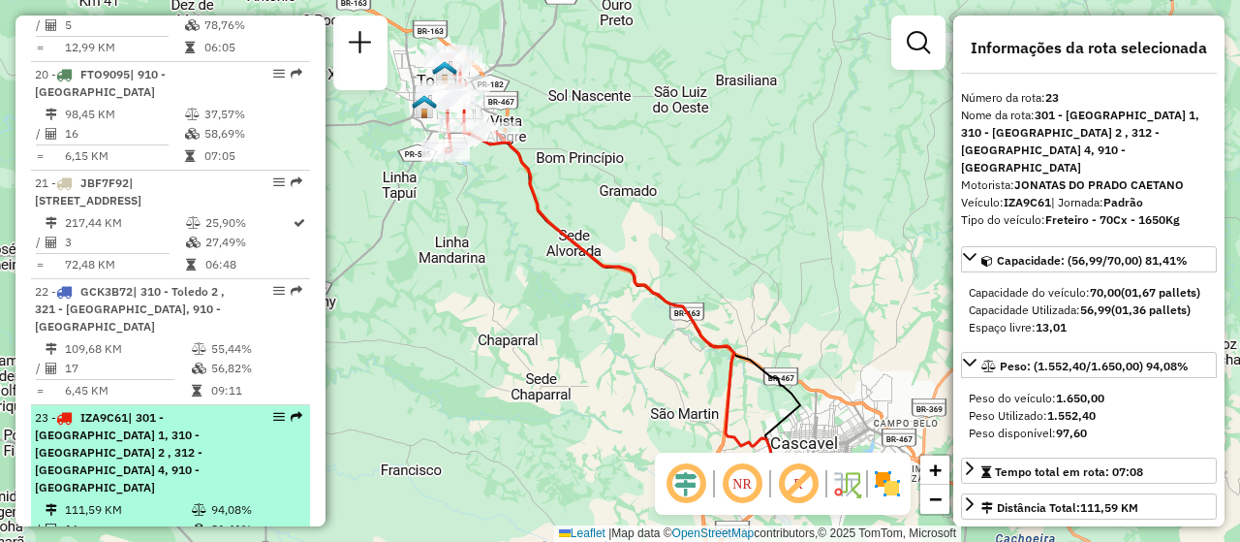
scroll to position [2994, 0]
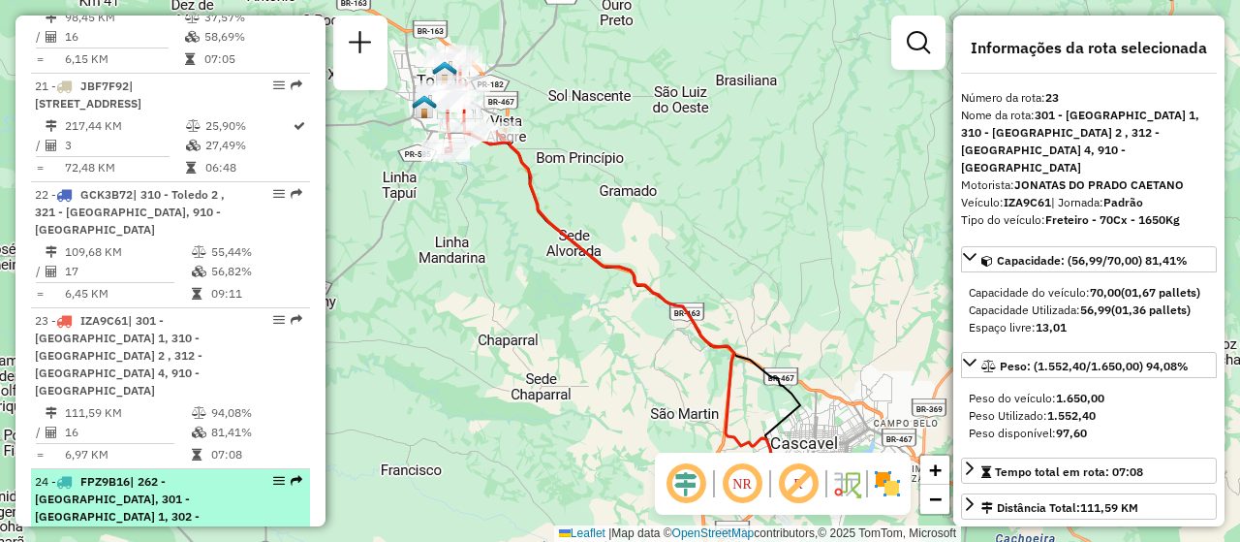
click at [139, 474] on span "| 262 - [GEOGRAPHIC_DATA], 301 - [GEOGRAPHIC_DATA] 1, 302 - [GEOGRAPHIC_DATA], …" at bounding box center [119, 533] width 168 height 119
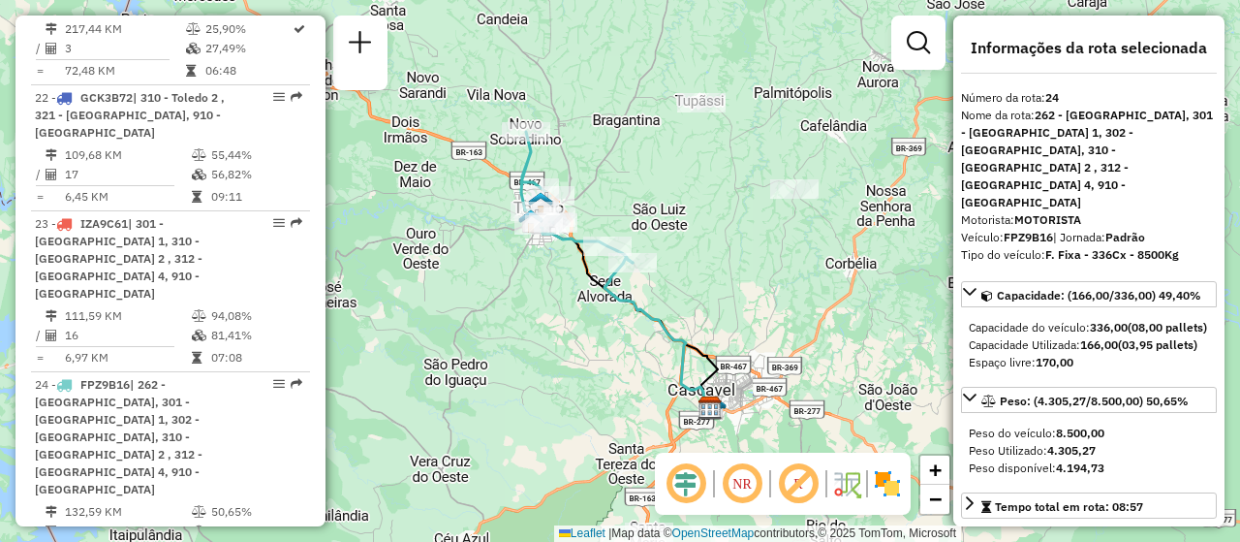
scroll to position [3188, 0]
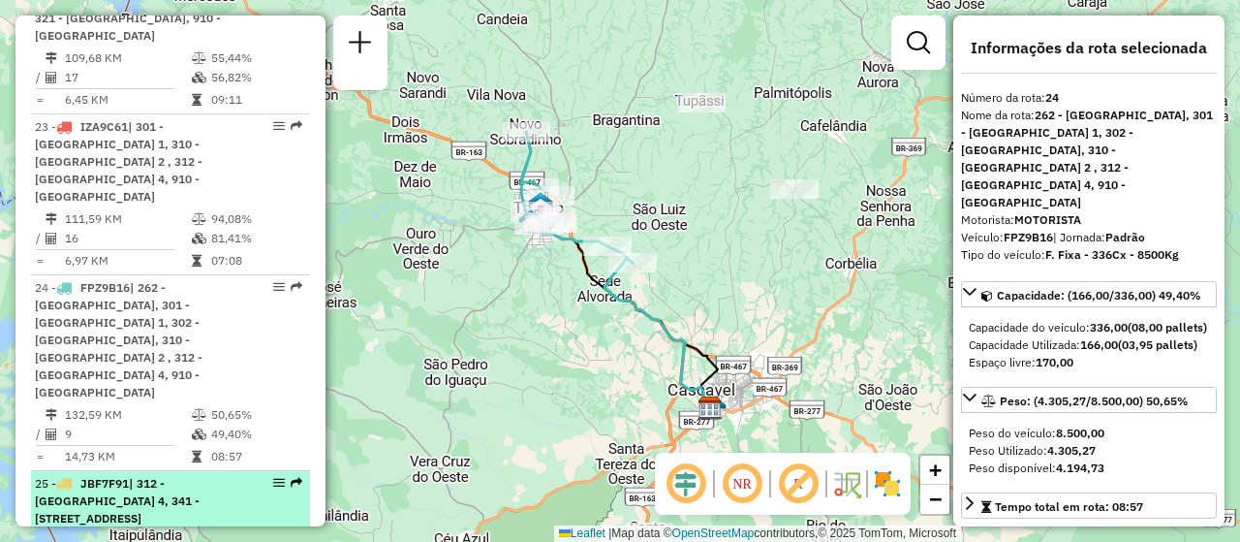
click at [131, 531] on td "152,92 KM" at bounding box center [124, 540] width 121 height 19
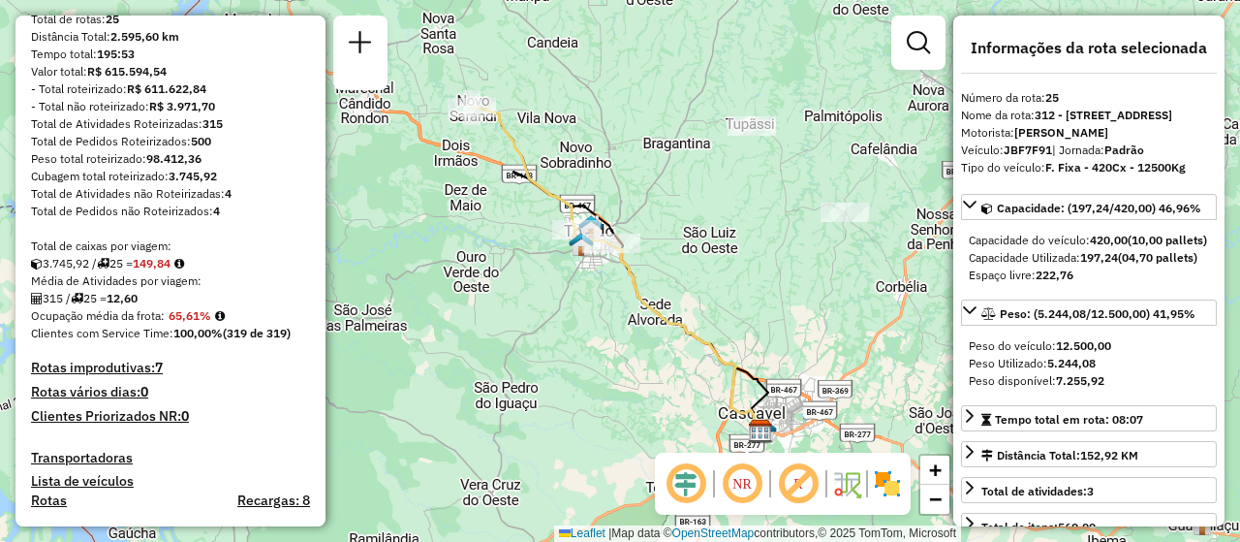
scroll to position [0, 0]
